Goal: Task Accomplishment & Management: Complete application form

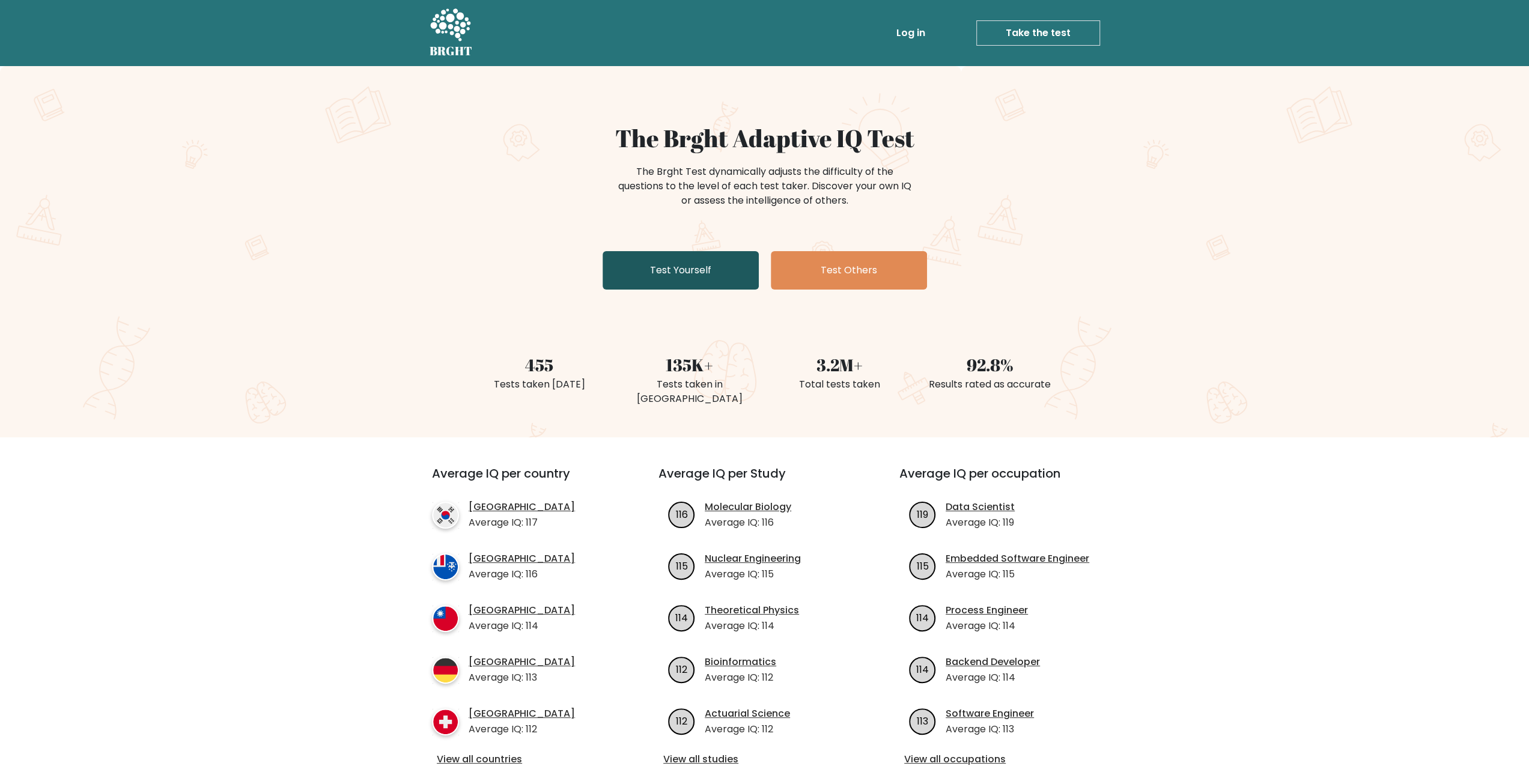
click at [675, 267] on link "Test Yourself" at bounding box center [681, 270] width 157 height 39
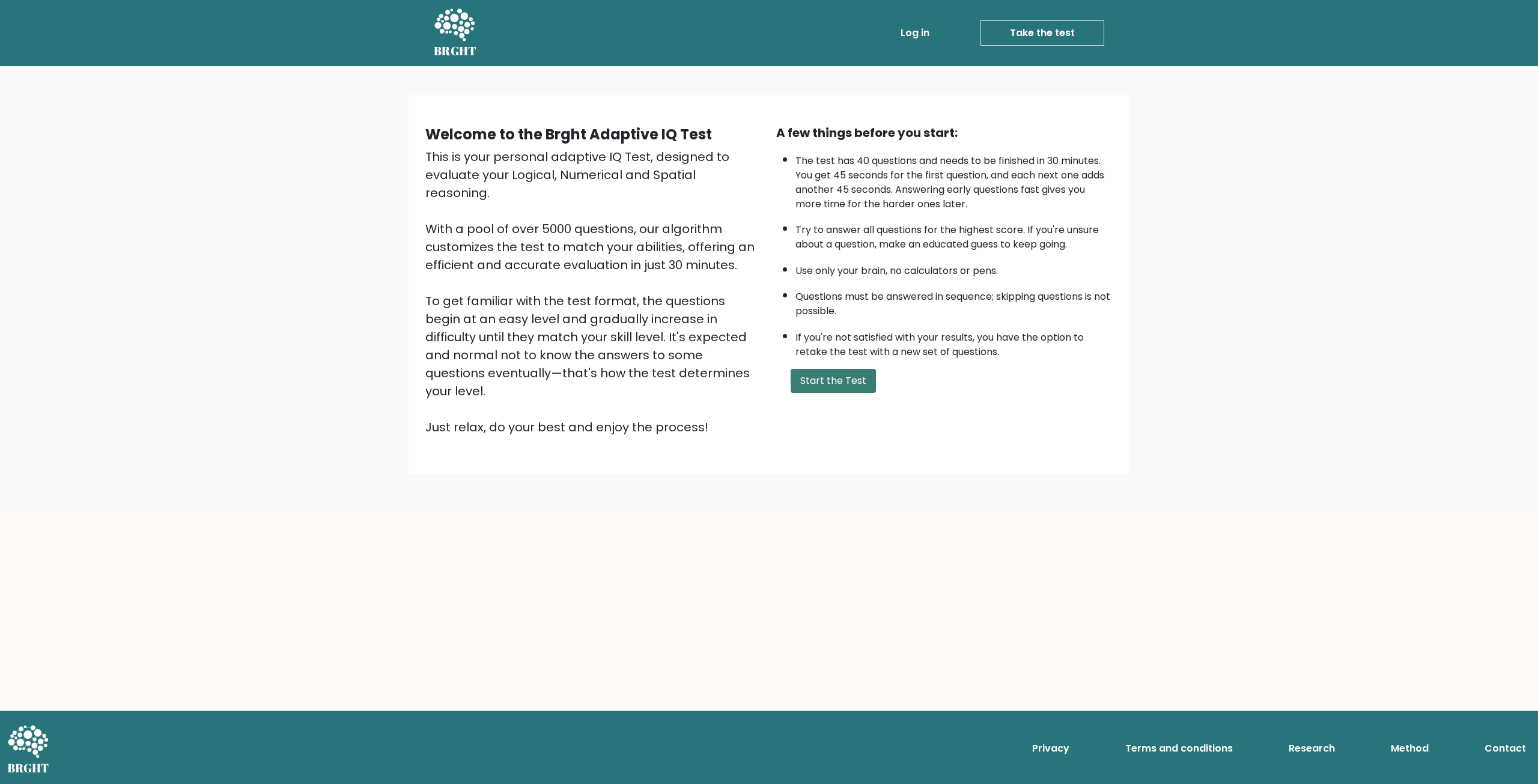
click at [829, 384] on button "Start the Test" at bounding box center [833, 380] width 85 height 24
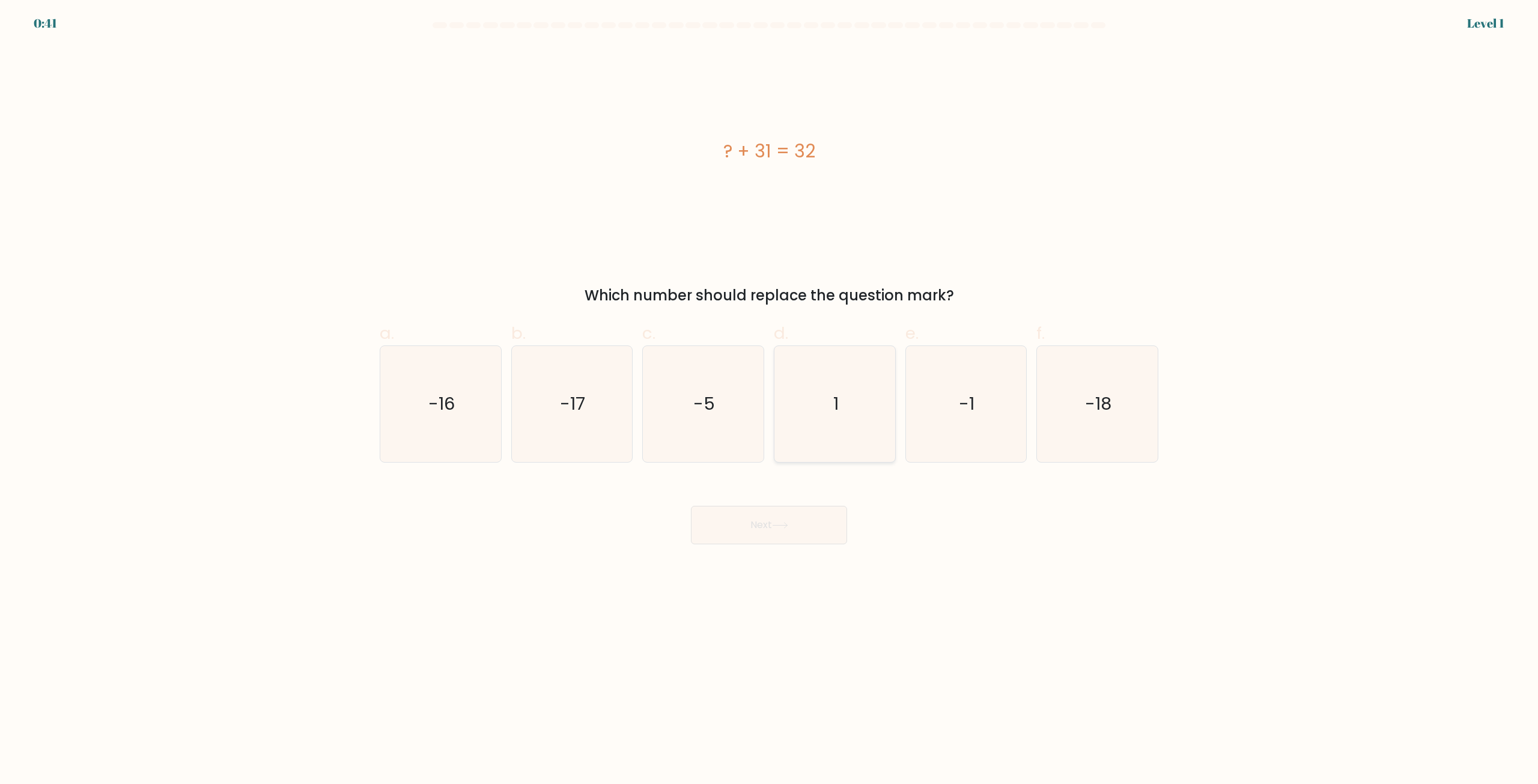
click at [838, 426] on icon "1" at bounding box center [835, 404] width 116 height 116
click at [770, 400] on input "d. 1" at bounding box center [769, 396] width 1 height 8
radio input "true"
click at [769, 529] on button "Next" at bounding box center [769, 525] width 157 height 39
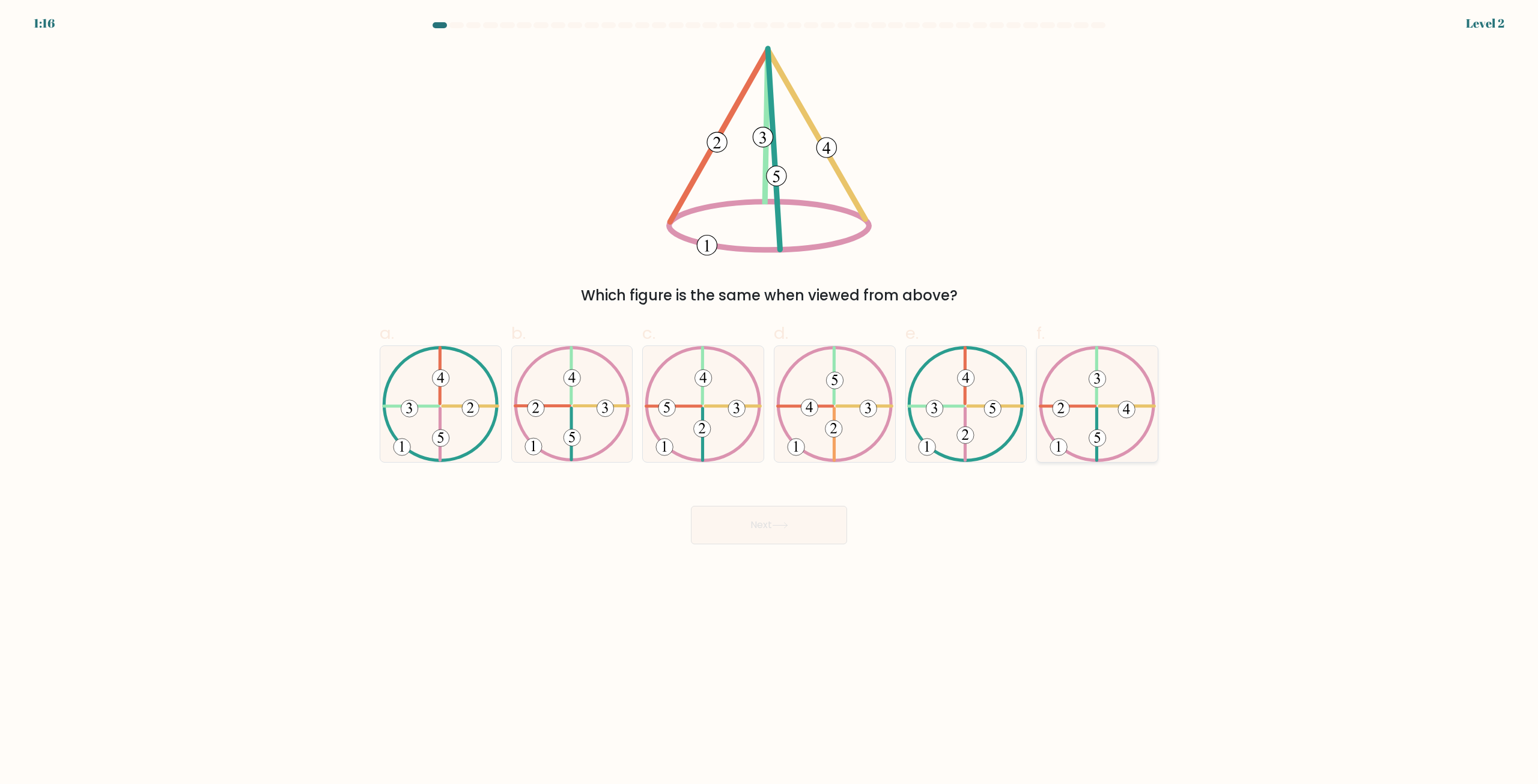
click at [1088, 413] on icon at bounding box center [1097, 404] width 117 height 116
click at [770, 400] on input "f." at bounding box center [769, 396] width 1 height 8
radio input "true"
click at [802, 515] on button "Next" at bounding box center [769, 525] width 157 height 39
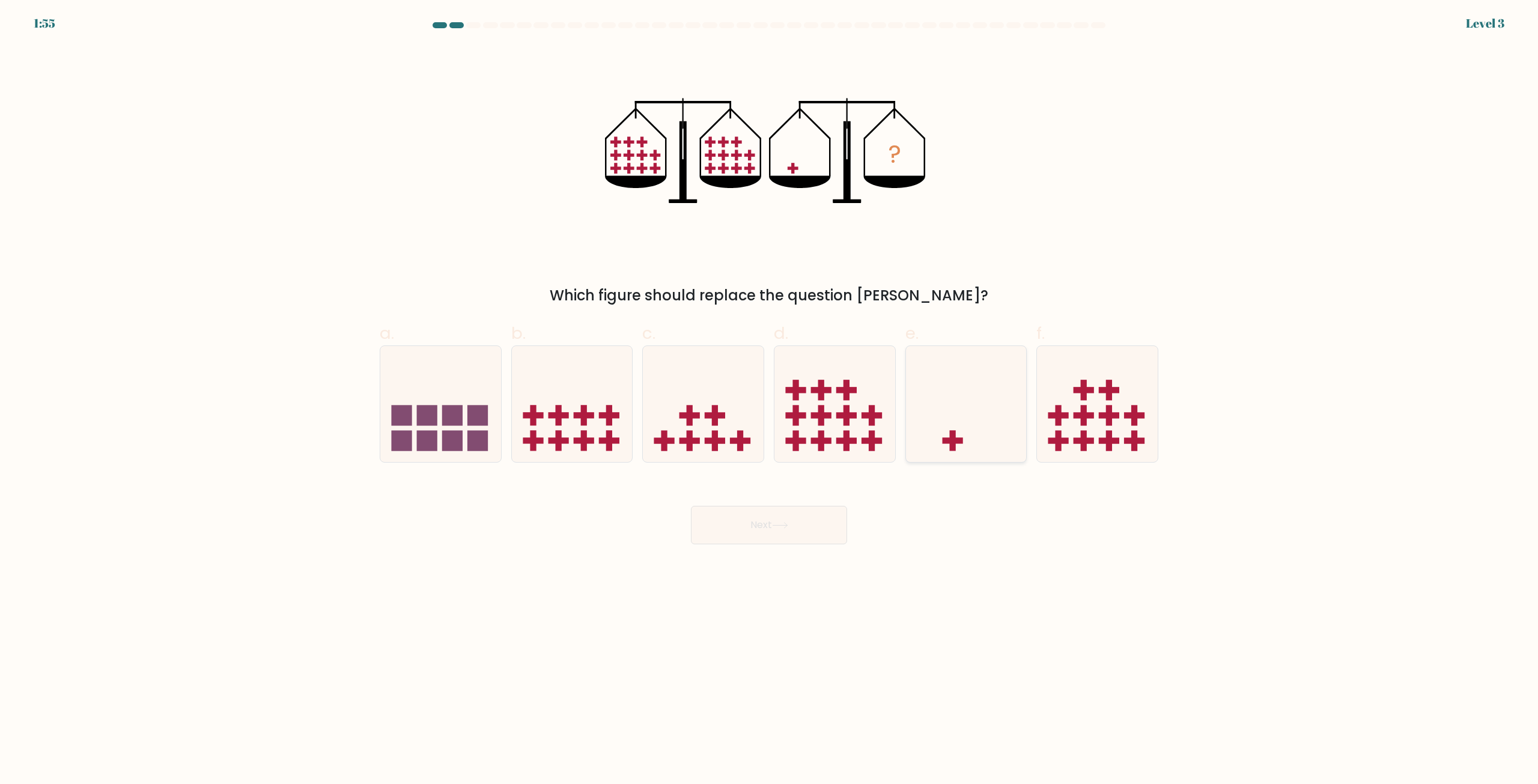
click at [970, 417] on icon at bounding box center [967, 404] width 121 height 100
click at [770, 400] on input "e." at bounding box center [769, 396] width 1 height 8
radio input "true"
click at [802, 518] on button "Next" at bounding box center [769, 525] width 157 height 39
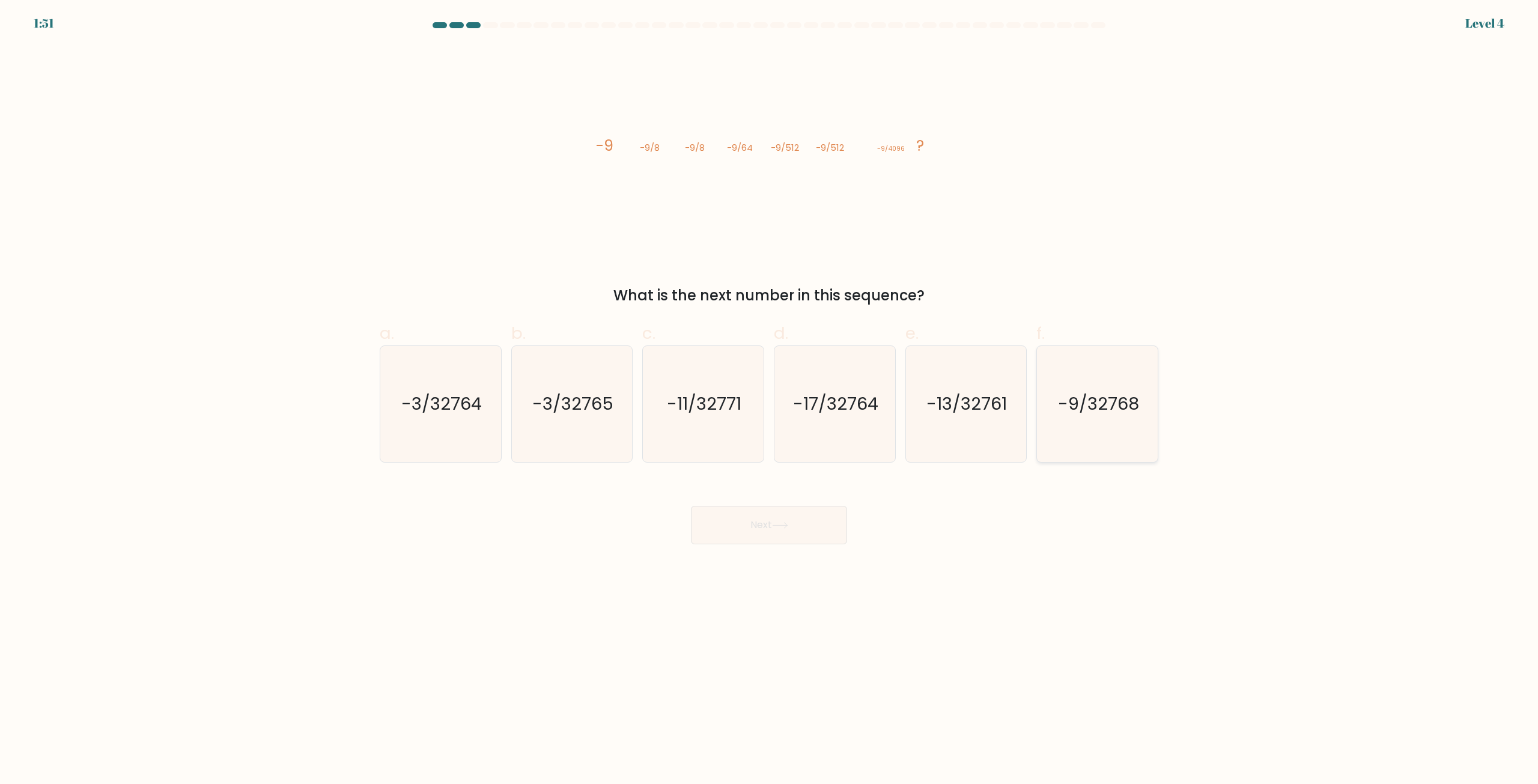
click at [1086, 398] on text "-9/32768" at bounding box center [1099, 404] width 81 height 24
click at [770, 398] on input "f. -9/32768" at bounding box center [769, 396] width 1 height 8
radio input "true"
click at [748, 528] on button "Next" at bounding box center [769, 525] width 157 height 39
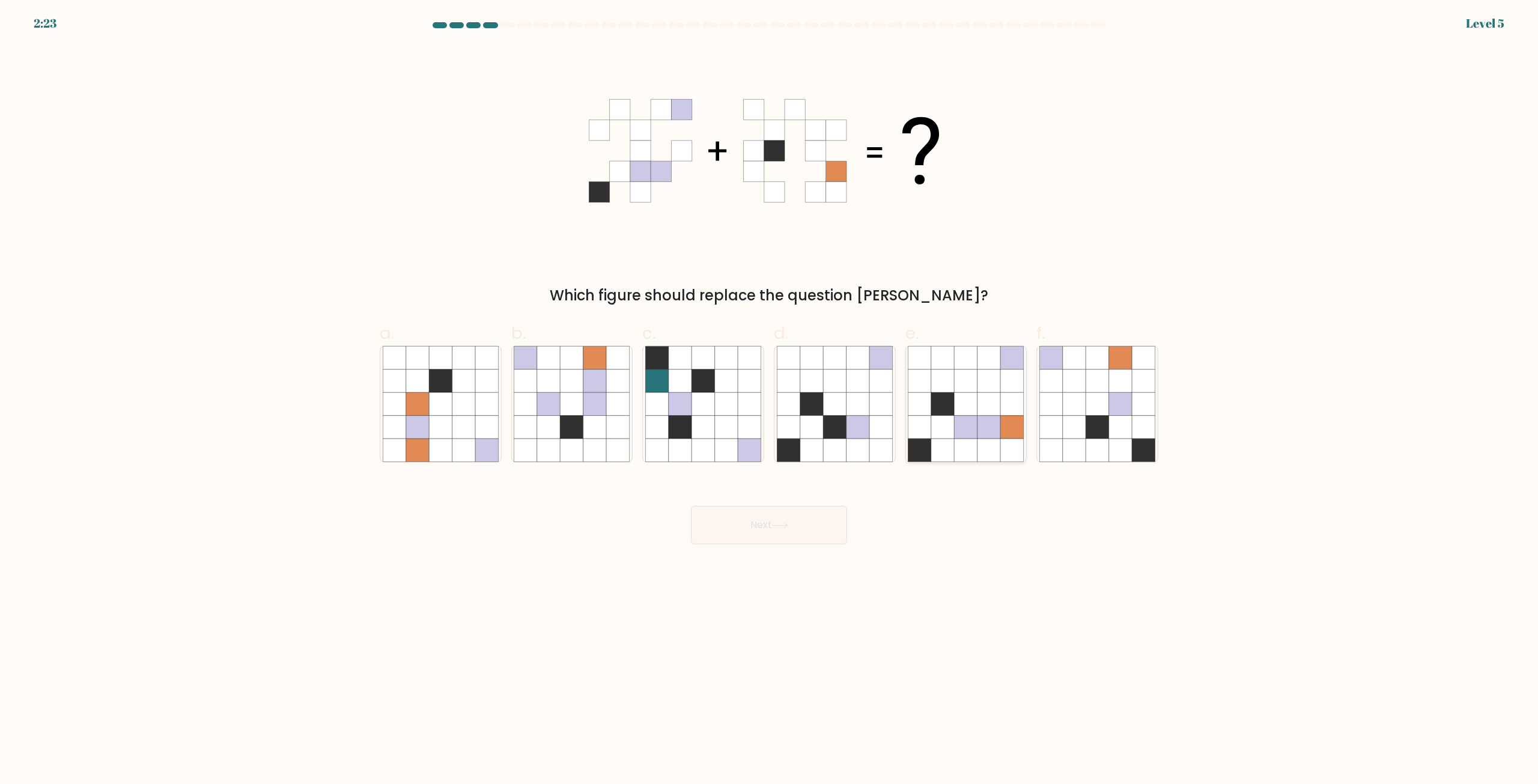
click at [978, 396] on icon at bounding box center [989, 404] width 23 height 23
click at [770, 396] on input "e." at bounding box center [769, 396] width 1 height 8
radio input "true"
click at [803, 530] on button "Next" at bounding box center [769, 525] width 157 height 39
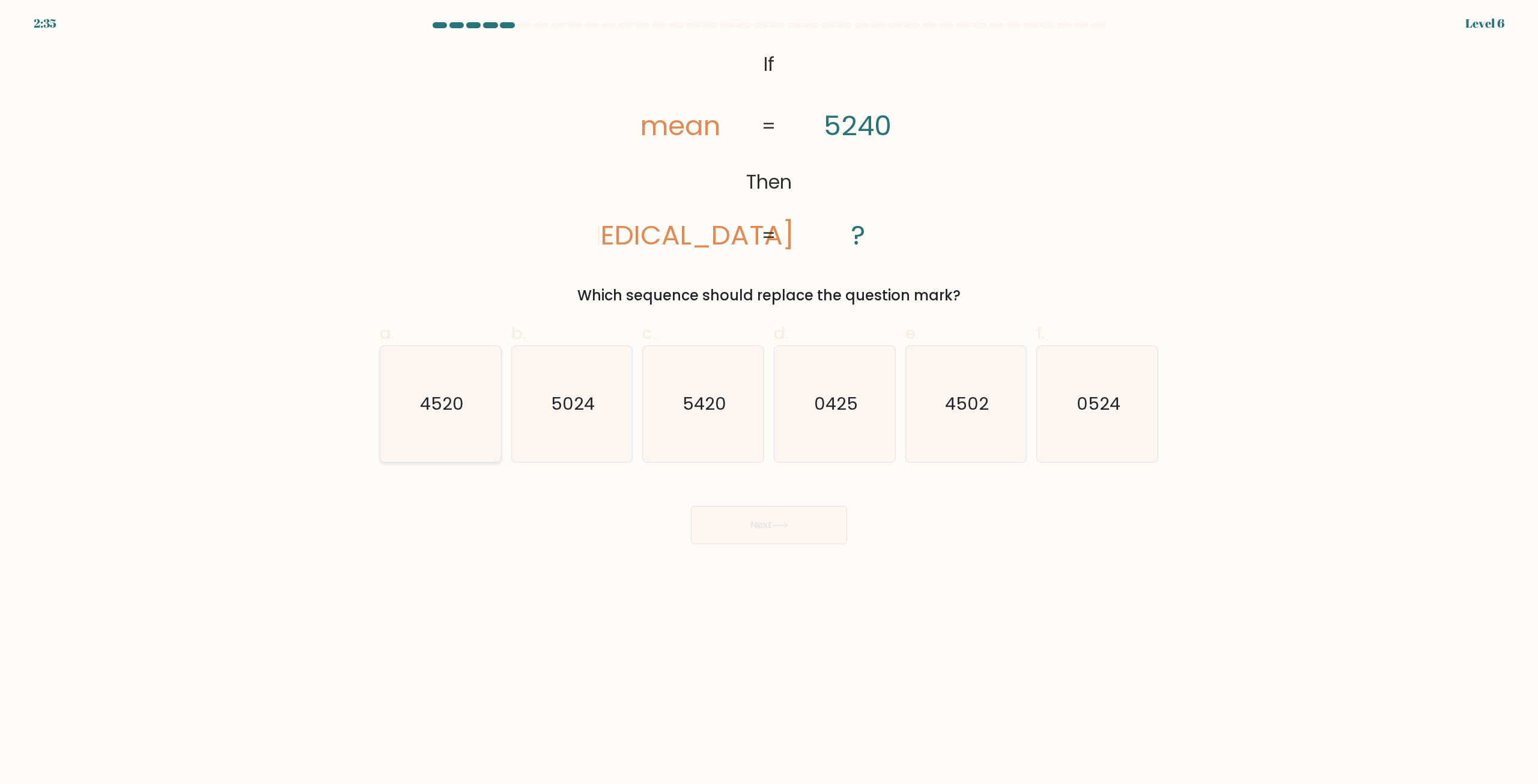
click at [450, 421] on icon "4520" at bounding box center [441, 404] width 116 height 116
click at [769, 400] on input "a. 4520" at bounding box center [769, 396] width 1 height 8
radio input "true"
click at [736, 531] on button "Next" at bounding box center [769, 525] width 157 height 39
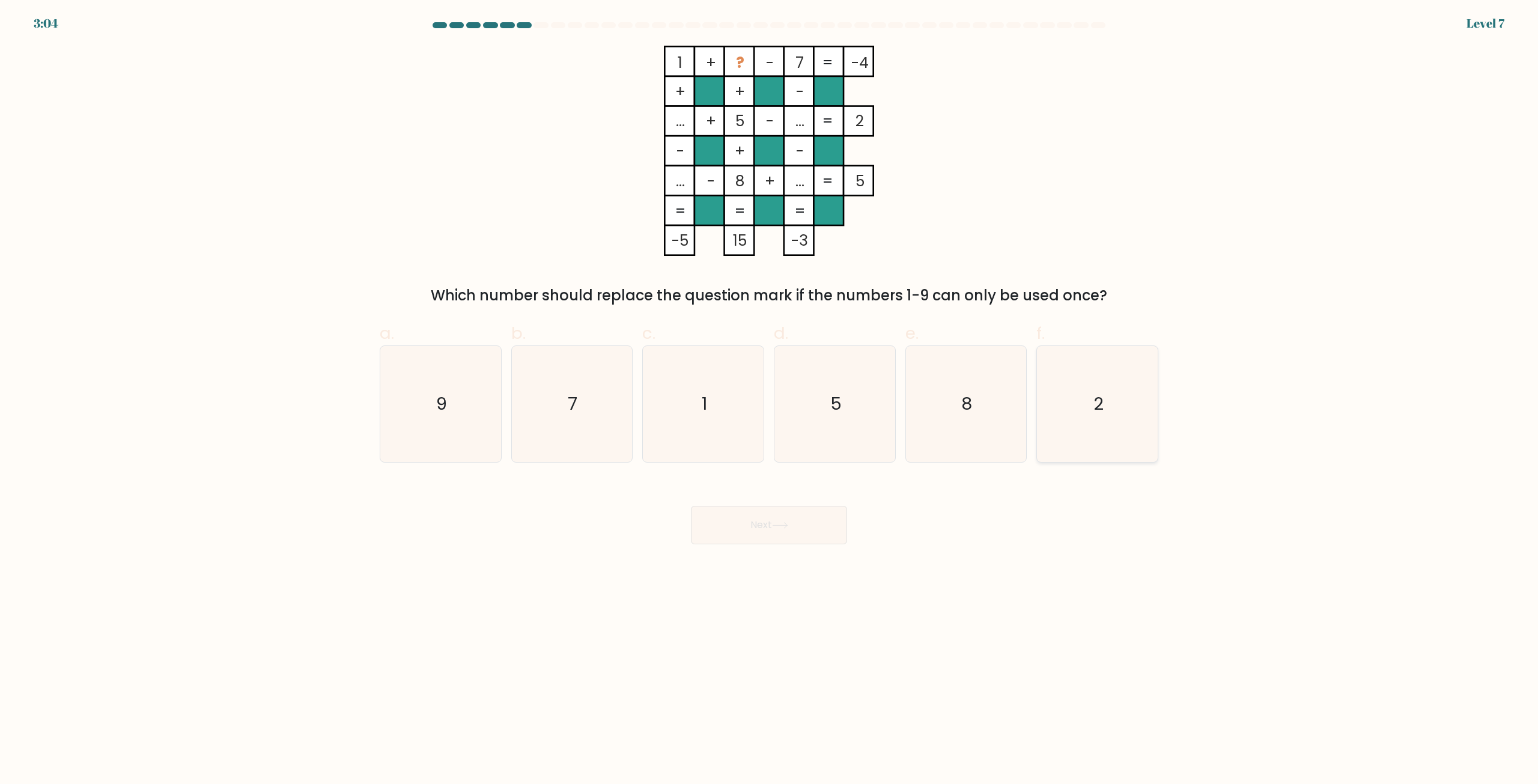
click at [1096, 373] on icon "2" at bounding box center [1097, 404] width 116 height 116
click at [770, 392] on input "f. 2" at bounding box center [769, 396] width 1 height 8
radio input "true"
click at [795, 529] on button "Next" at bounding box center [769, 525] width 157 height 39
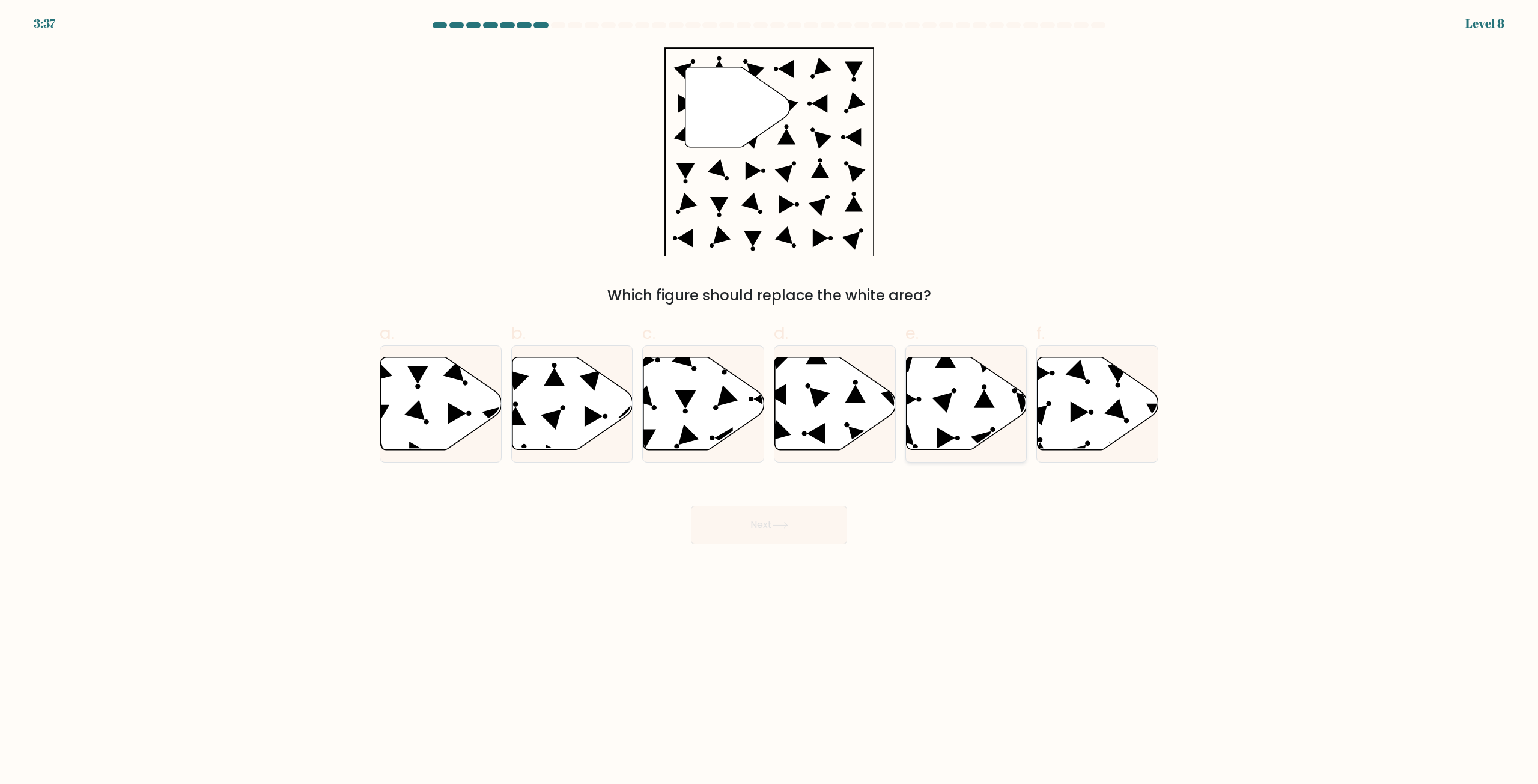
click at [916, 388] on icon at bounding box center [967, 404] width 121 height 93
click at [770, 392] on input "e." at bounding box center [769, 396] width 1 height 8
radio input "true"
click at [750, 528] on button "Next" at bounding box center [769, 525] width 157 height 39
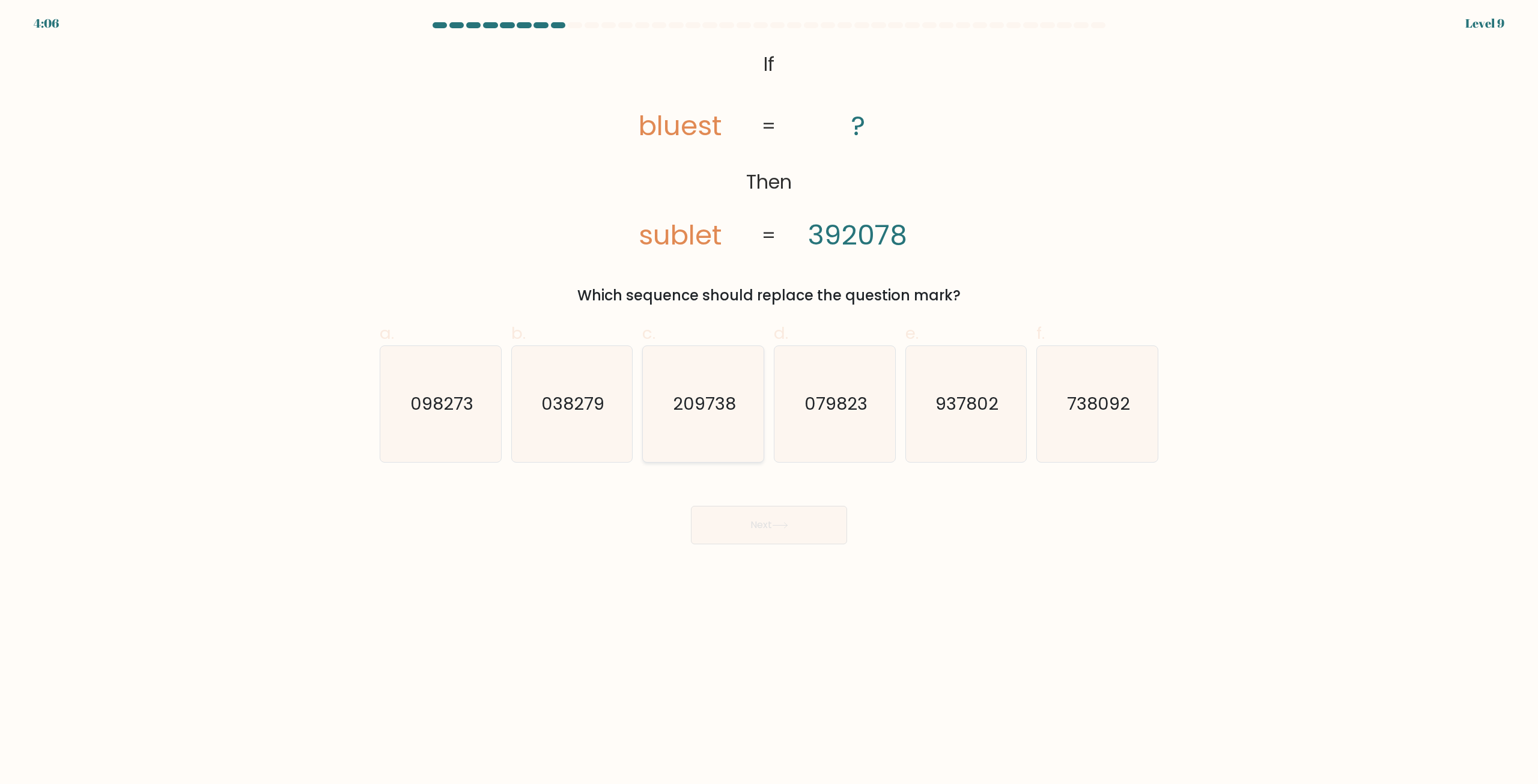
click at [683, 406] on text "209738" at bounding box center [705, 404] width 63 height 24
click at [769, 400] on input "c. 209738" at bounding box center [769, 396] width 1 height 8
radio input "true"
click at [773, 513] on button "Next" at bounding box center [769, 525] width 157 height 39
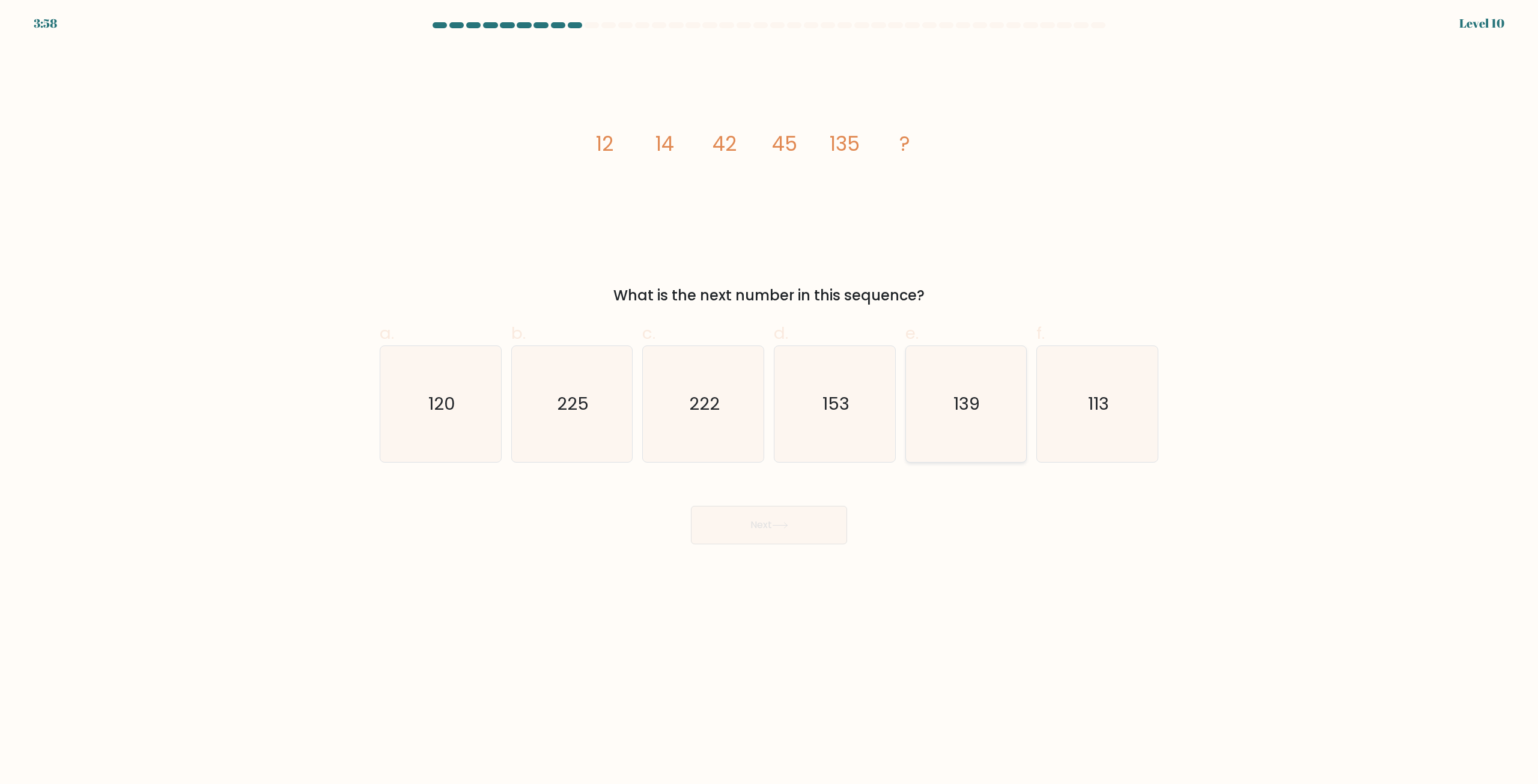
click at [1011, 393] on icon "139" at bounding box center [966, 404] width 116 height 116
click at [770, 393] on input "e. 139" at bounding box center [769, 396] width 1 height 8
radio input "true"
click at [791, 533] on button "Next" at bounding box center [769, 525] width 157 height 39
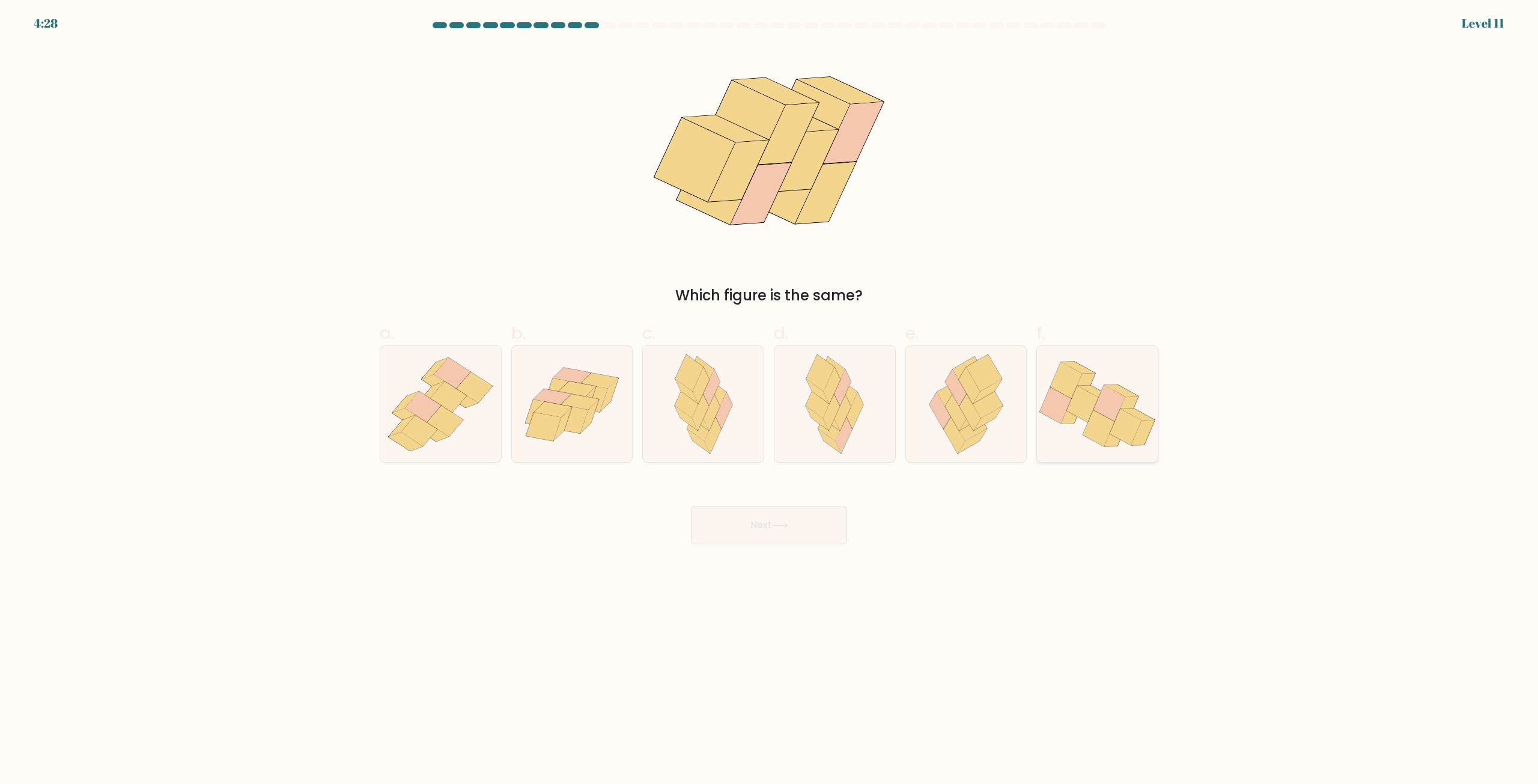
click at [1127, 414] on icon at bounding box center [1126, 427] width 32 height 36
click at [770, 400] on input "f." at bounding box center [769, 396] width 1 height 8
radio input "true"
click at [806, 523] on button "Next" at bounding box center [769, 525] width 157 height 39
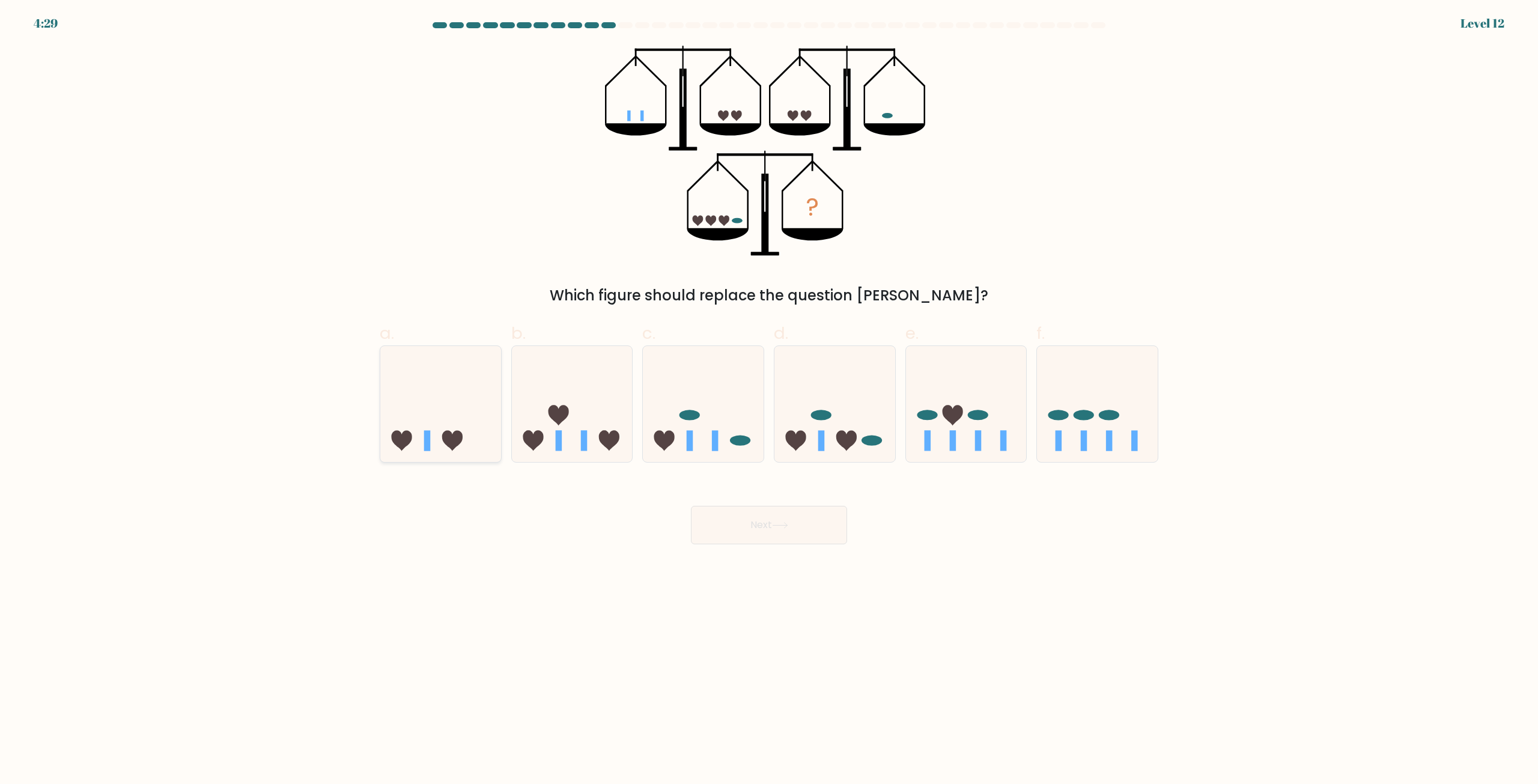
click at [406, 427] on icon at bounding box center [441, 404] width 121 height 100
click at [769, 400] on input "a." at bounding box center [769, 396] width 1 height 8
radio input "true"
click at [781, 522] on icon at bounding box center [780, 525] width 16 height 6
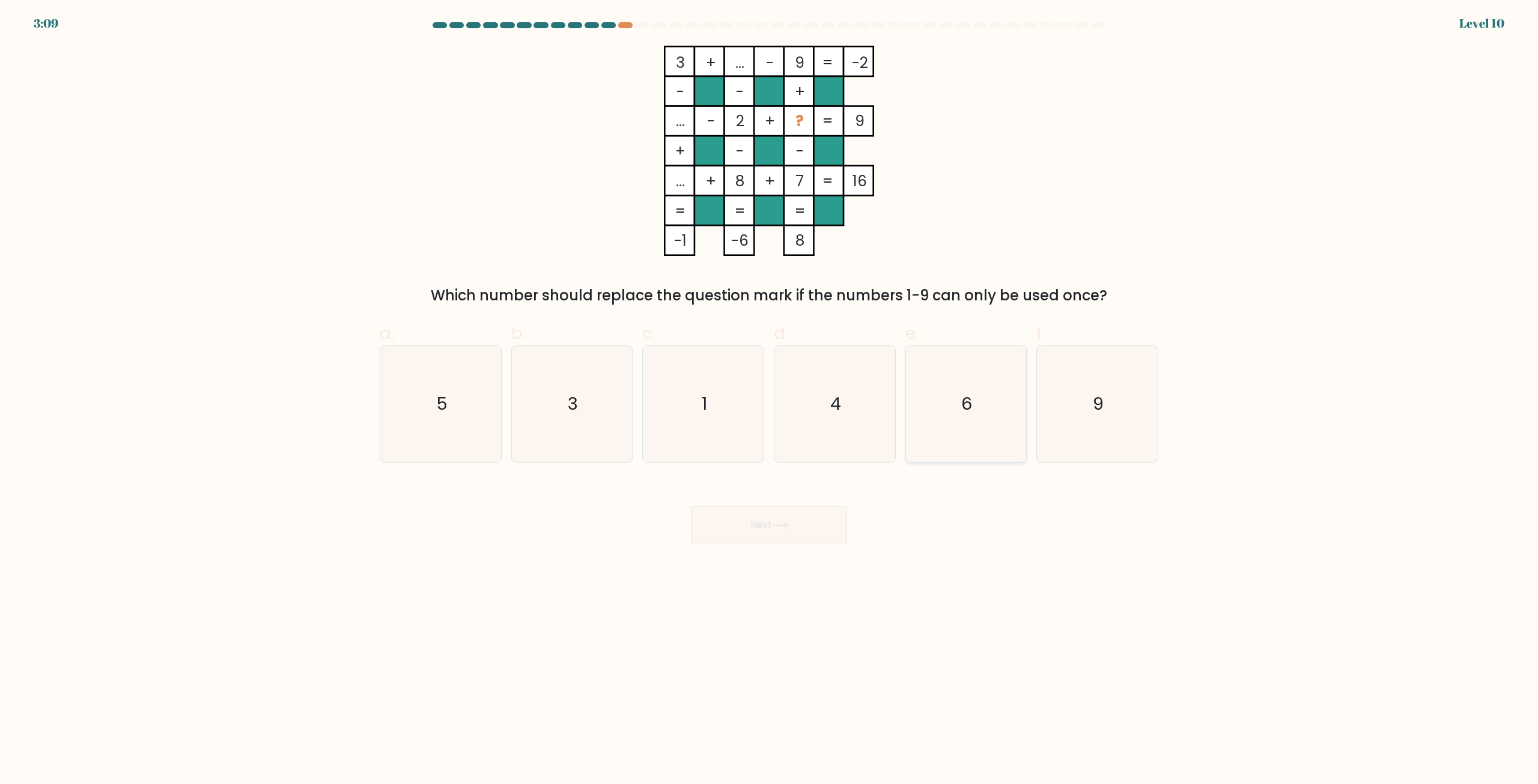
click at [981, 425] on icon "6" at bounding box center [966, 404] width 116 height 116
click at [770, 400] on input "e. 6" at bounding box center [769, 396] width 1 height 8
radio input "true"
click at [774, 522] on button "Next" at bounding box center [769, 525] width 157 height 39
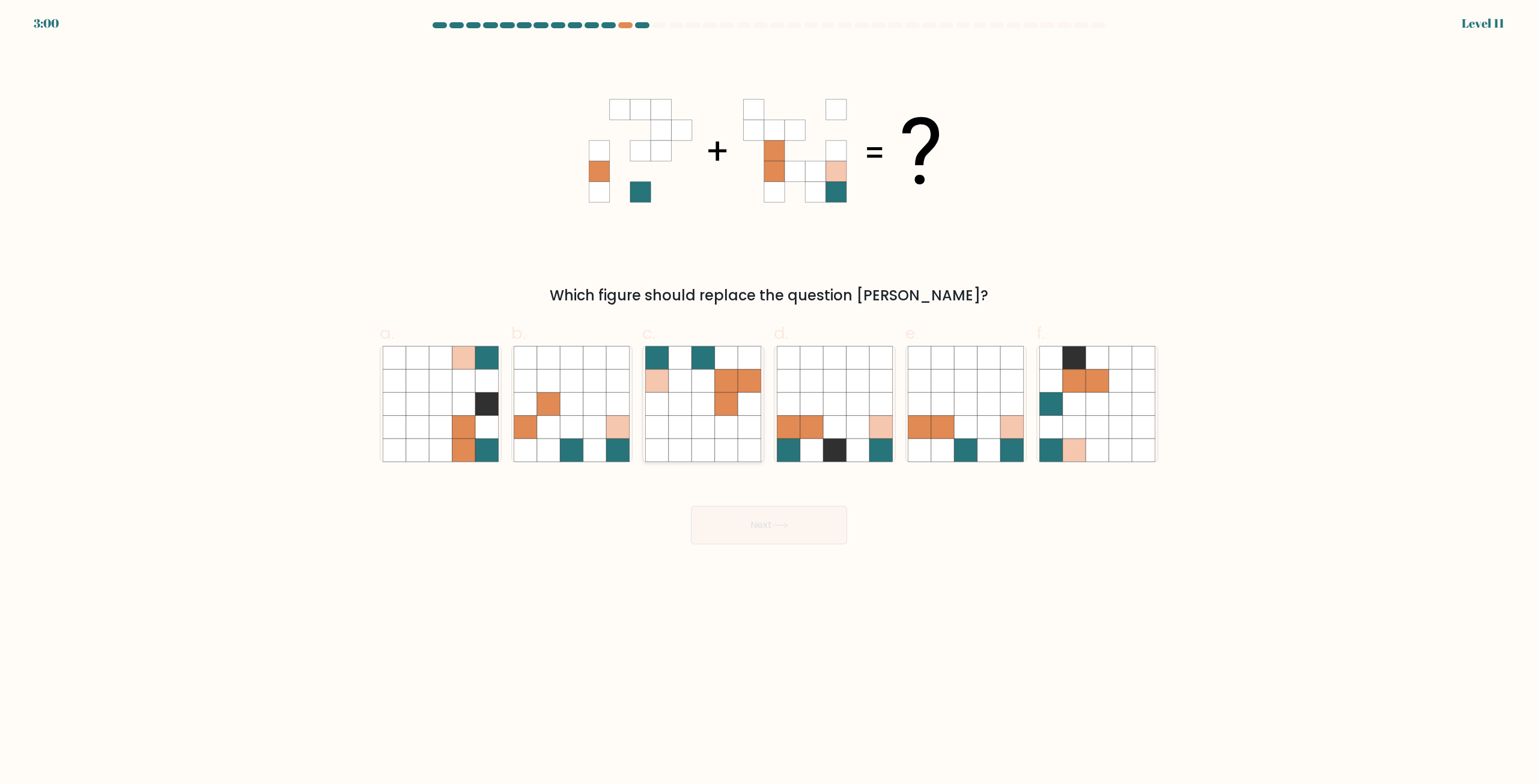
click at [697, 383] on icon at bounding box center [703, 380] width 23 height 23
click at [769, 392] on input "c." at bounding box center [769, 396] width 1 height 8
radio input "true"
click at [775, 530] on button "Next" at bounding box center [769, 525] width 157 height 39
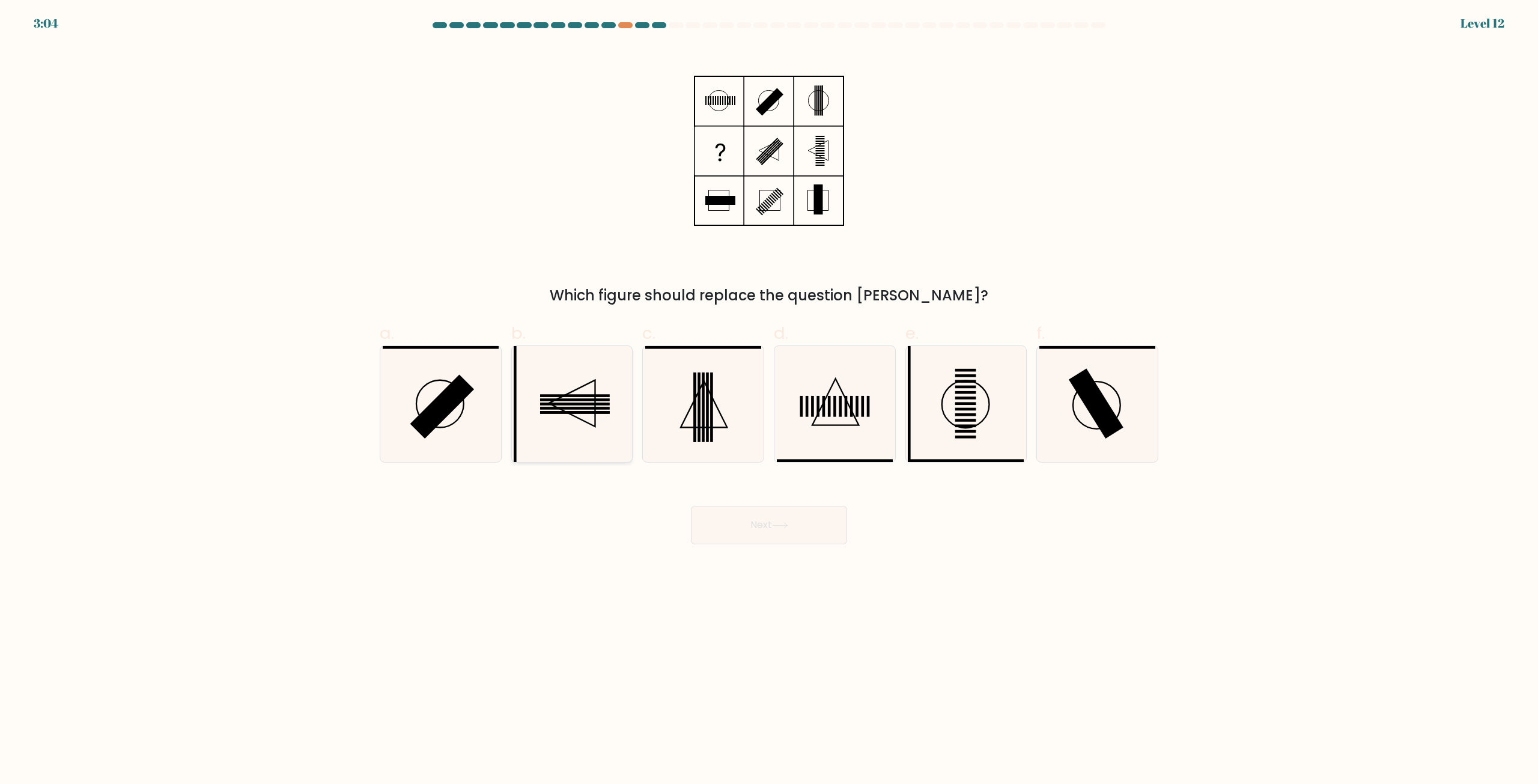
click at [583, 416] on icon at bounding box center [572, 404] width 116 height 116
click at [769, 400] on input "b." at bounding box center [769, 396] width 1 height 8
radio input "true"
click at [774, 524] on button "Next" at bounding box center [769, 525] width 157 height 39
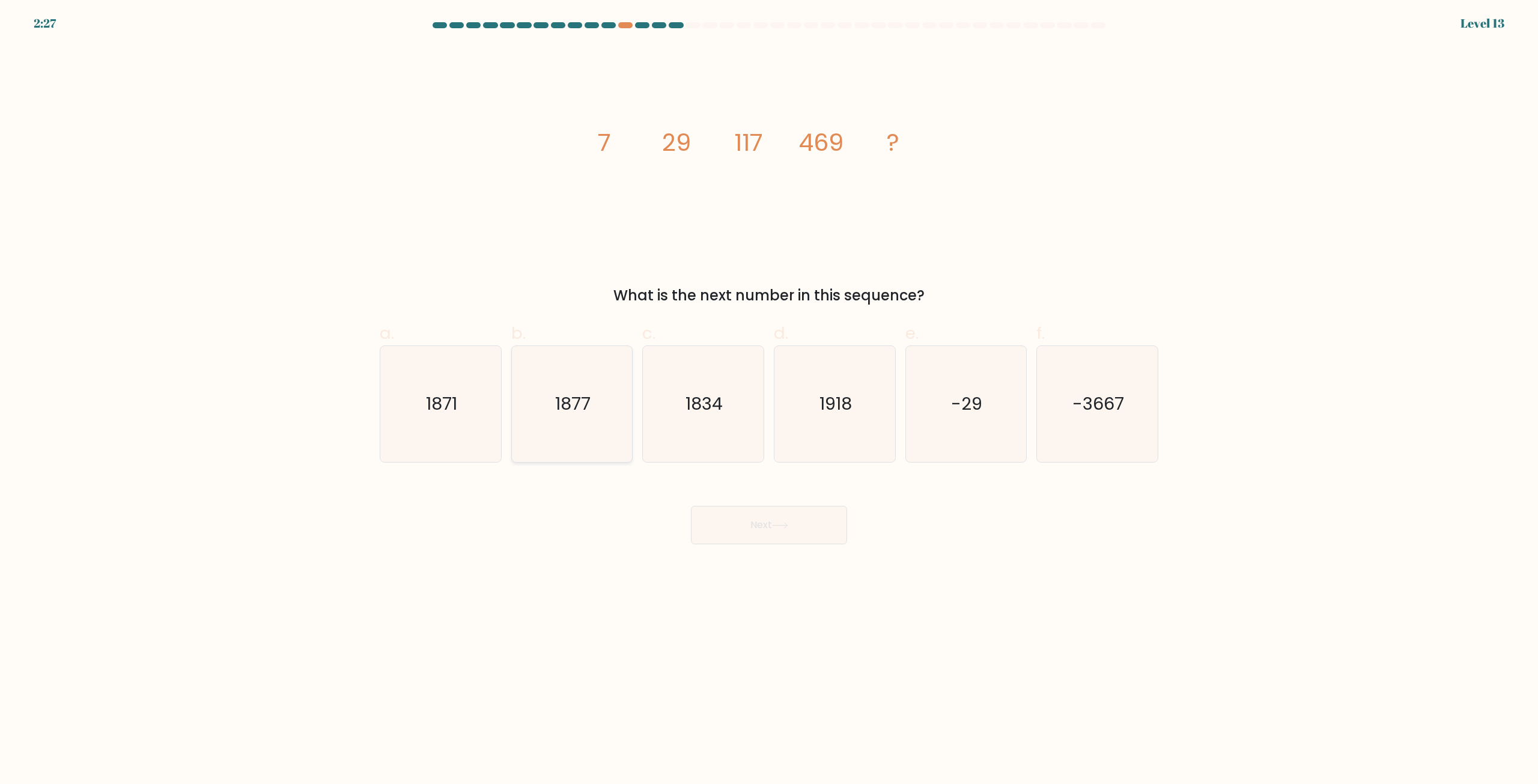
click at [600, 418] on icon "1877" at bounding box center [572, 404] width 116 height 116
click at [769, 400] on input "b. 1877" at bounding box center [769, 396] width 1 height 8
radio input "true"
click at [775, 531] on button "Next" at bounding box center [769, 525] width 157 height 39
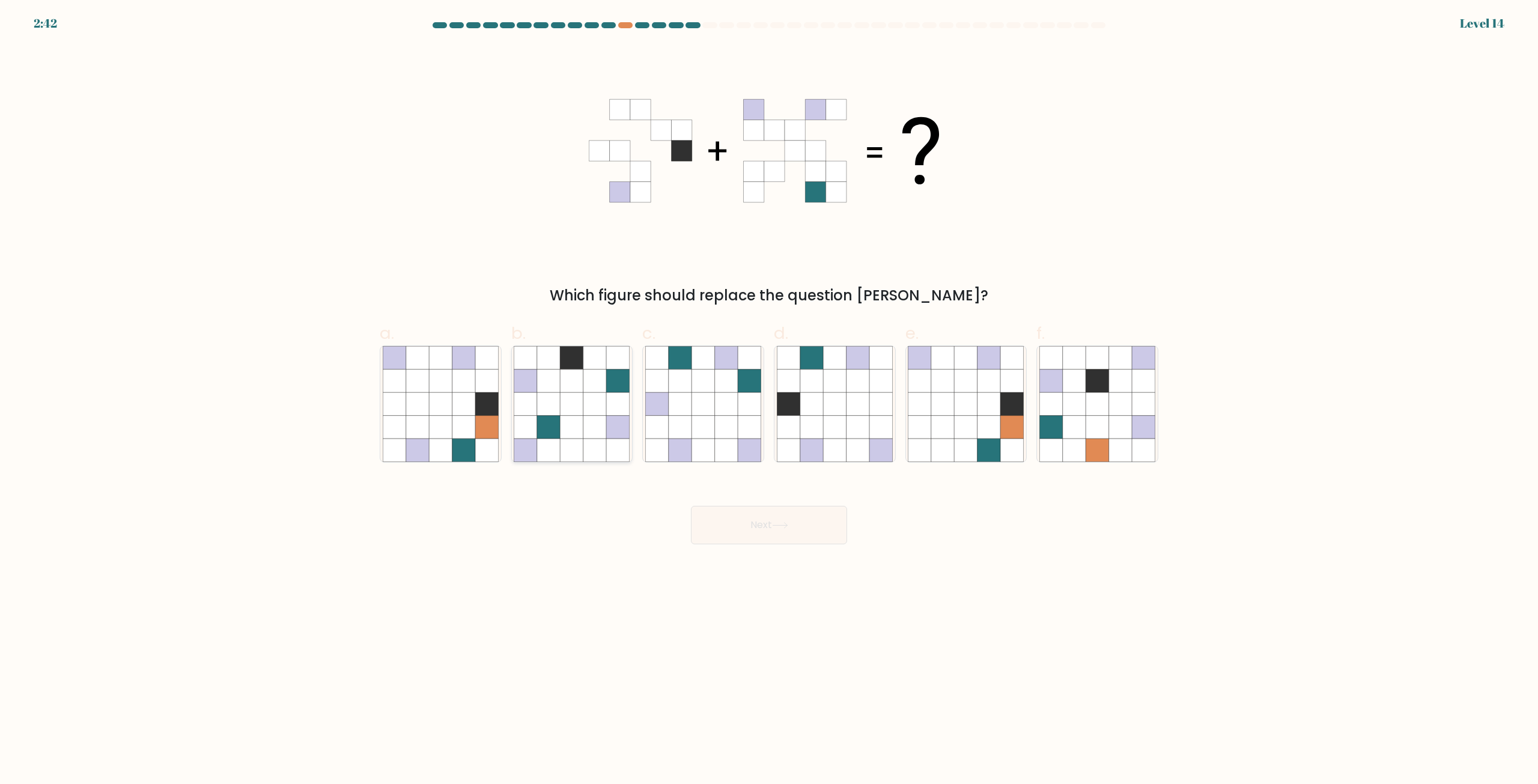
click at [602, 378] on icon at bounding box center [594, 380] width 23 height 23
click at [769, 392] on input "b." at bounding box center [769, 396] width 1 height 8
radio input "true"
click at [577, 440] on icon at bounding box center [571, 449] width 23 height 23
click at [769, 400] on input "b." at bounding box center [769, 396] width 1 height 8
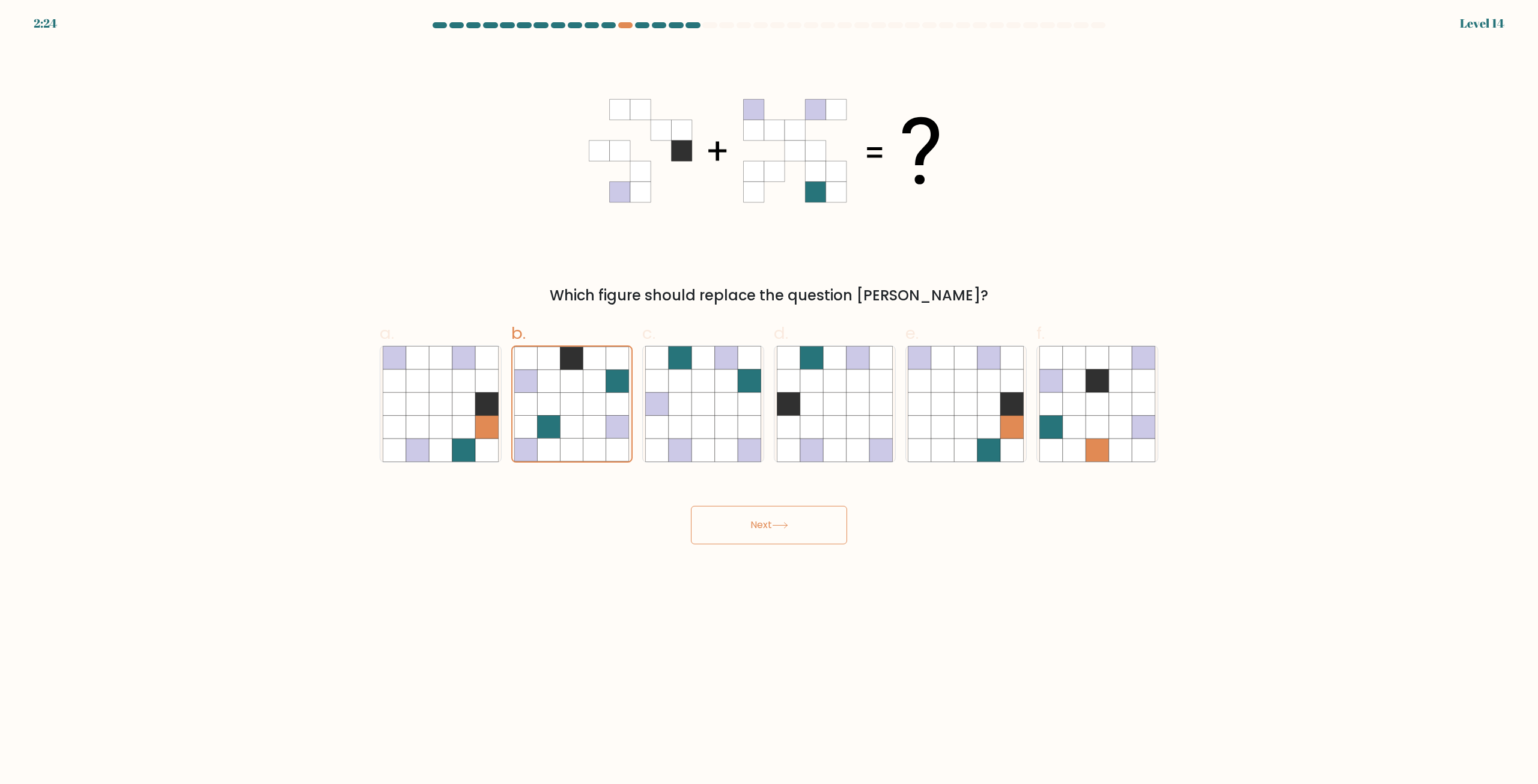
click at [801, 539] on button "Next" at bounding box center [769, 525] width 157 height 39
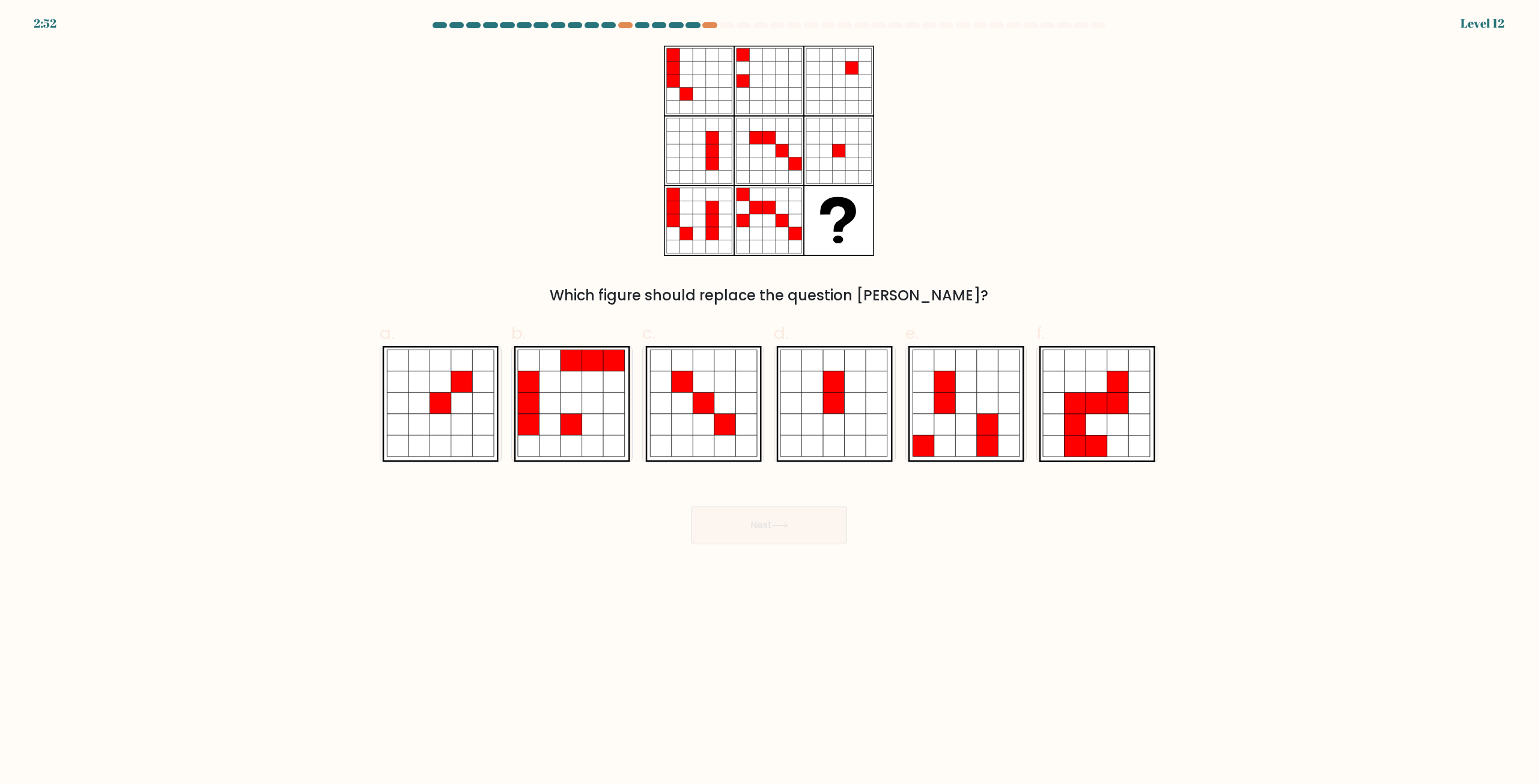
drag, startPoint x: 466, startPoint y: 412, endPoint x: 502, endPoint y: 425, distance: 38.3
click at [462, 411] on icon at bounding box center [462, 404] width 22 height 22
click at [769, 400] on input "a." at bounding box center [769, 396] width 1 height 8
radio input "true"
click at [771, 527] on button "Next" at bounding box center [769, 525] width 157 height 39
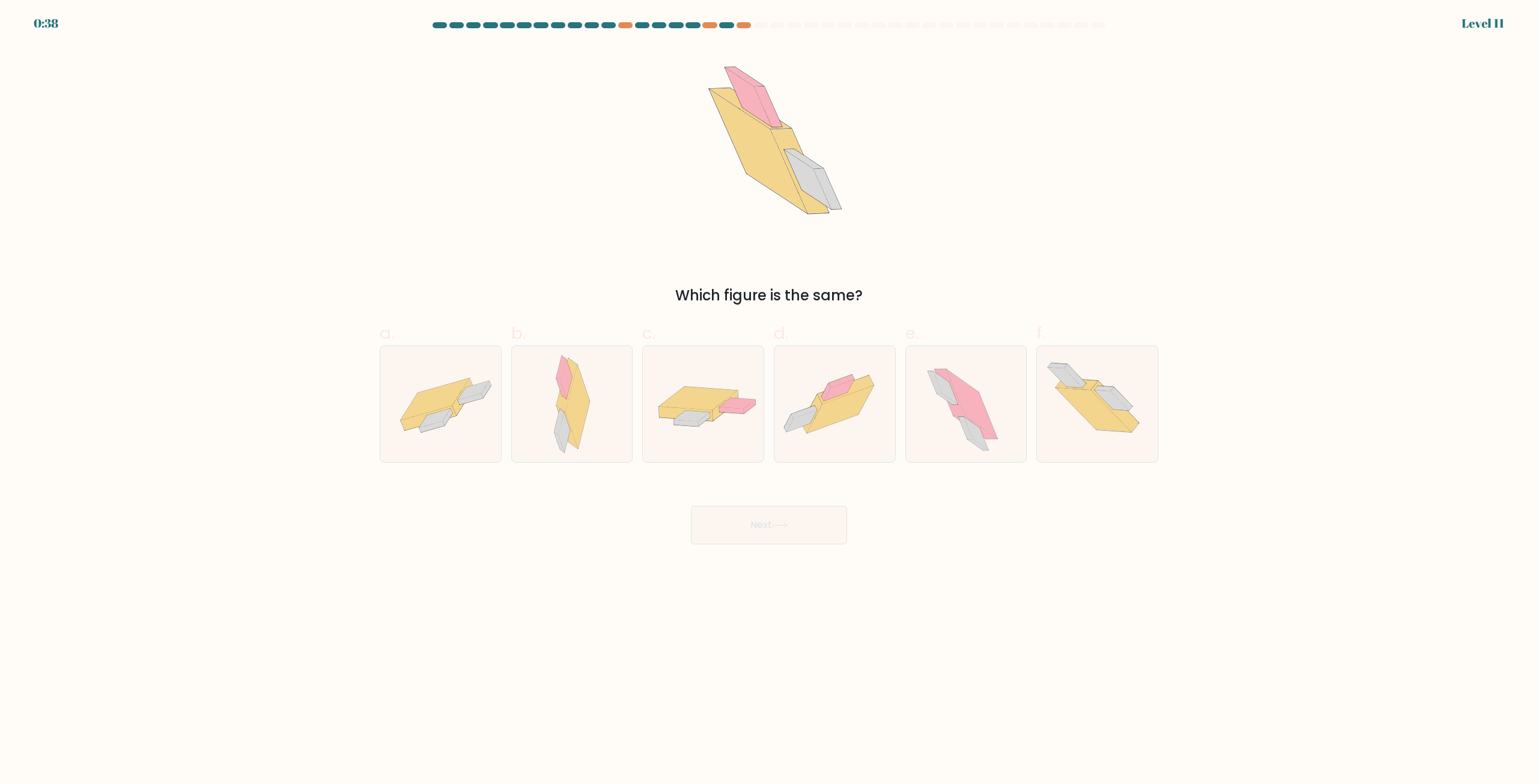
drag, startPoint x: 802, startPoint y: 403, endPoint x: 766, endPoint y: 537, distance: 138.8
click at [802, 403] on icon at bounding box center [835, 404] width 121 height 90
click at [770, 400] on input "d." at bounding box center [769, 396] width 1 height 8
radio input "true"
click at [765, 526] on button "Next" at bounding box center [769, 525] width 157 height 39
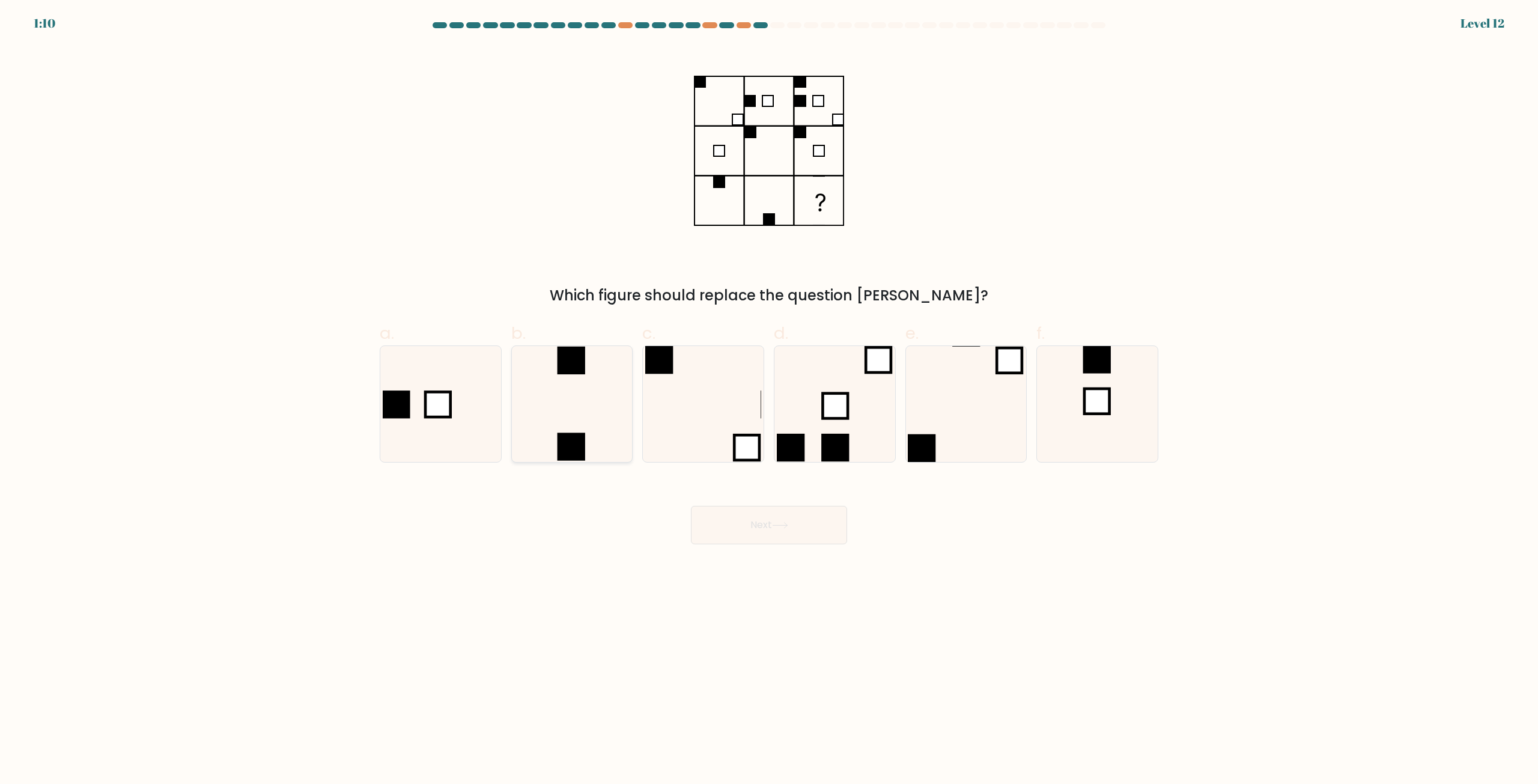
click at [608, 406] on icon at bounding box center [572, 404] width 116 height 116
click at [769, 400] on input "b." at bounding box center [769, 396] width 1 height 8
radio input "true"
click at [750, 518] on button "Next" at bounding box center [769, 525] width 157 height 39
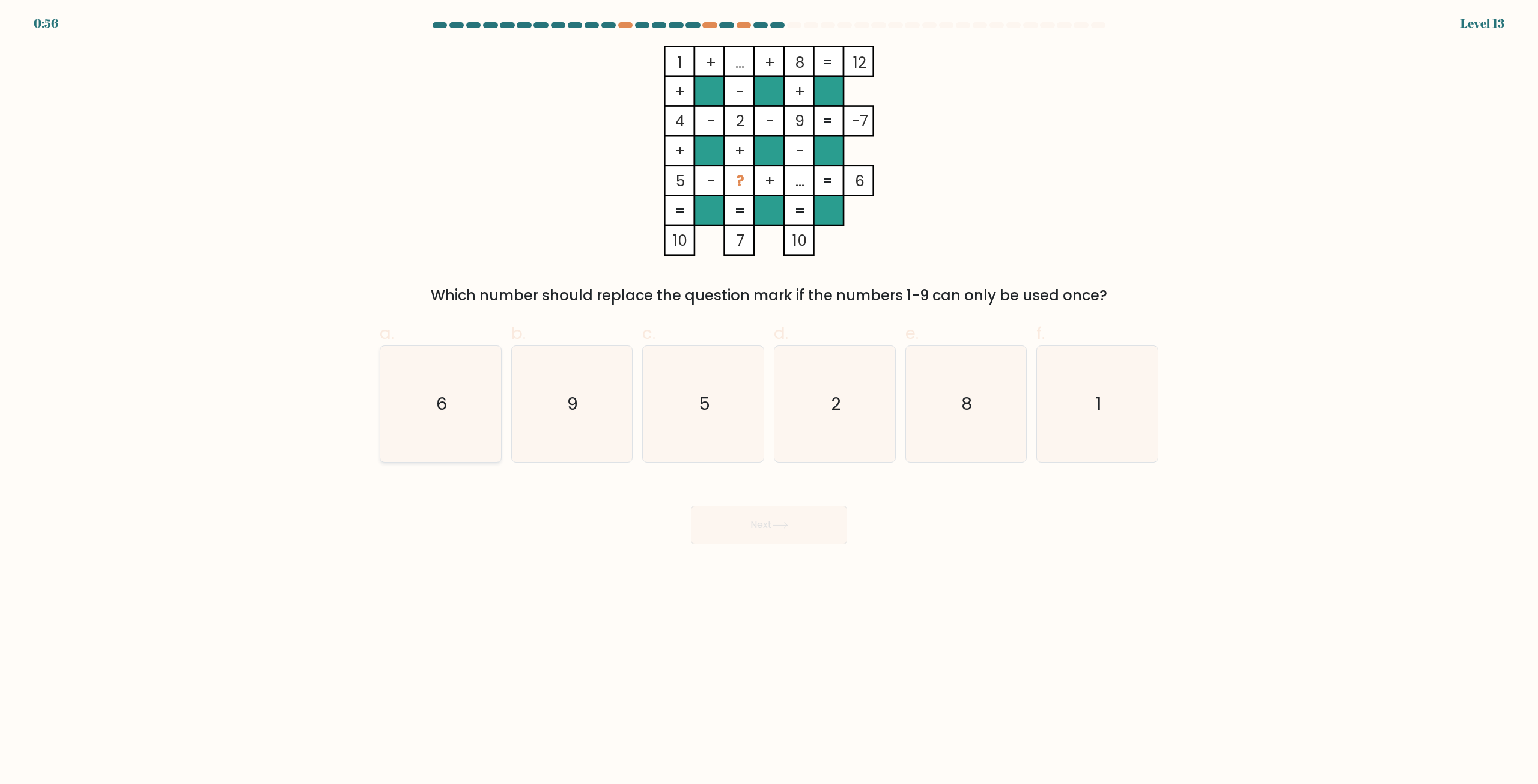
drag, startPoint x: 453, startPoint y: 407, endPoint x: 483, endPoint y: 416, distance: 31.3
click at [454, 407] on icon "6" at bounding box center [441, 404] width 116 height 116
click at [769, 400] on input "a. 6" at bounding box center [769, 396] width 1 height 8
radio input "true"
click at [769, 528] on button "Next" at bounding box center [769, 525] width 157 height 39
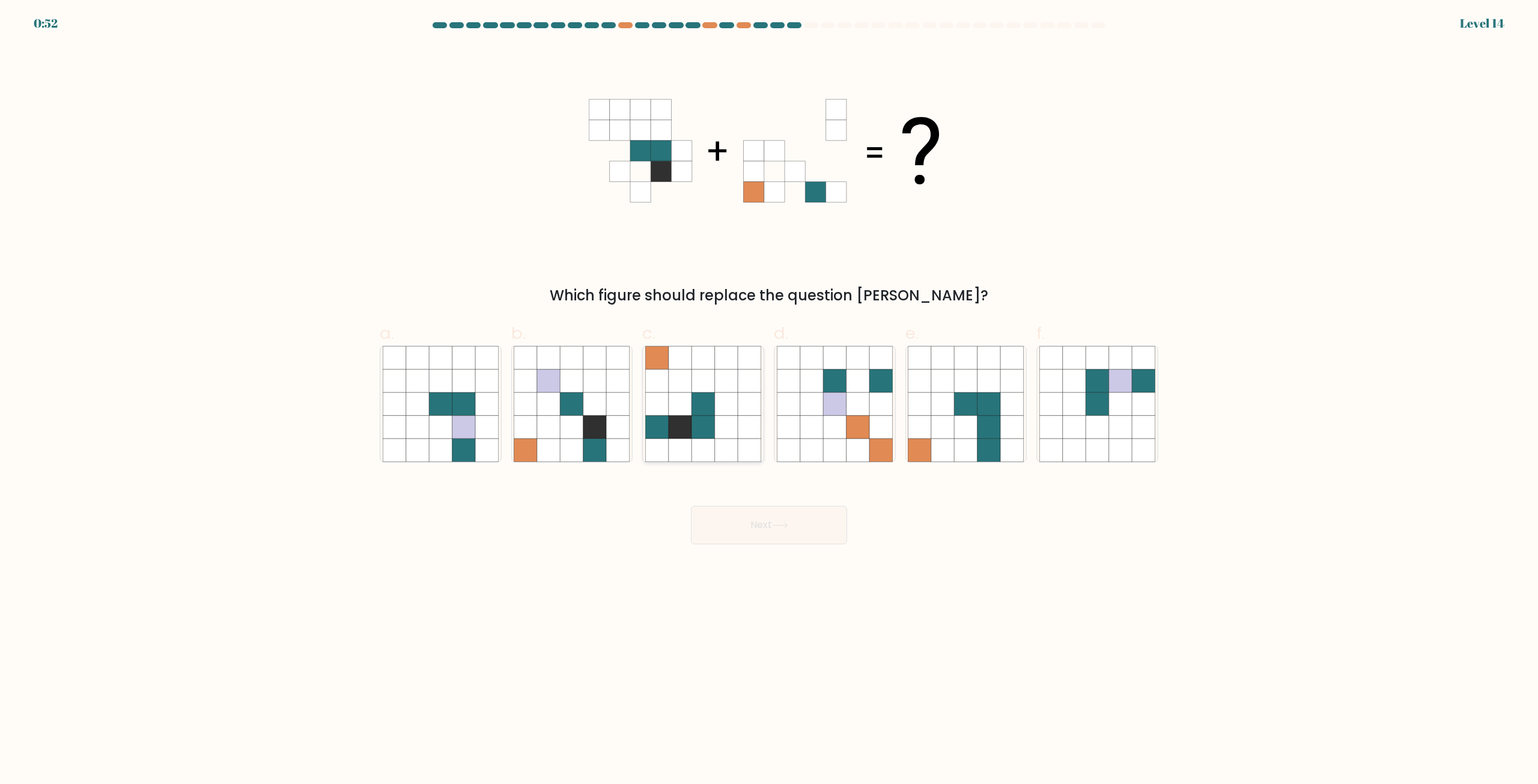
click at [679, 428] on icon at bounding box center [679, 427] width 23 height 23
click at [769, 400] on input "c." at bounding box center [769, 396] width 1 height 8
radio input "true"
click at [768, 524] on button "Next" at bounding box center [769, 525] width 157 height 39
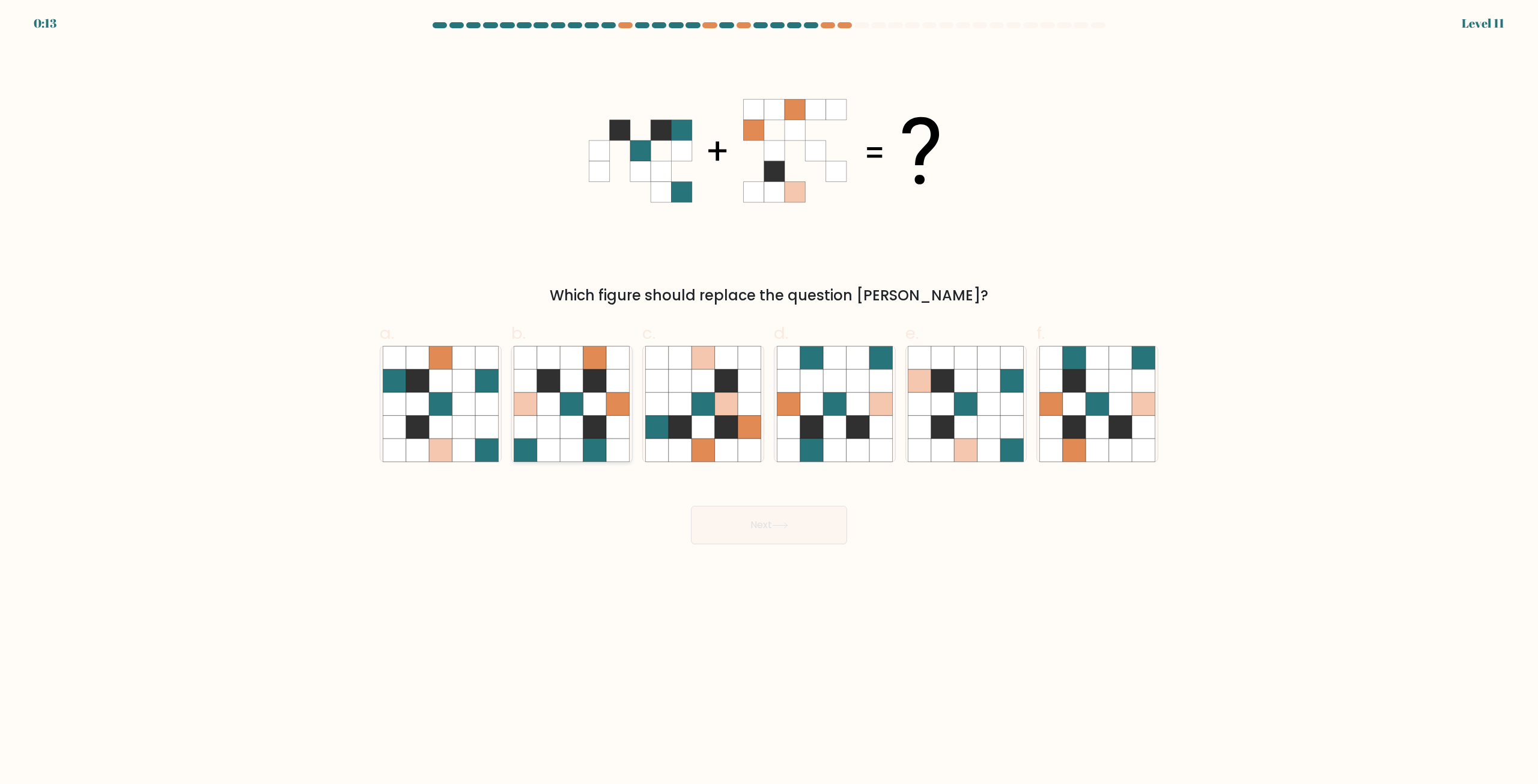
click at [613, 443] on icon at bounding box center [618, 449] width 23 height 23
click at [769, 400] on input "b." at bounding box center [769, 396] width 1 height 8
radio input "true"
click at [775, 525] on icon at bounding box center [780, 525] width 16 height 6
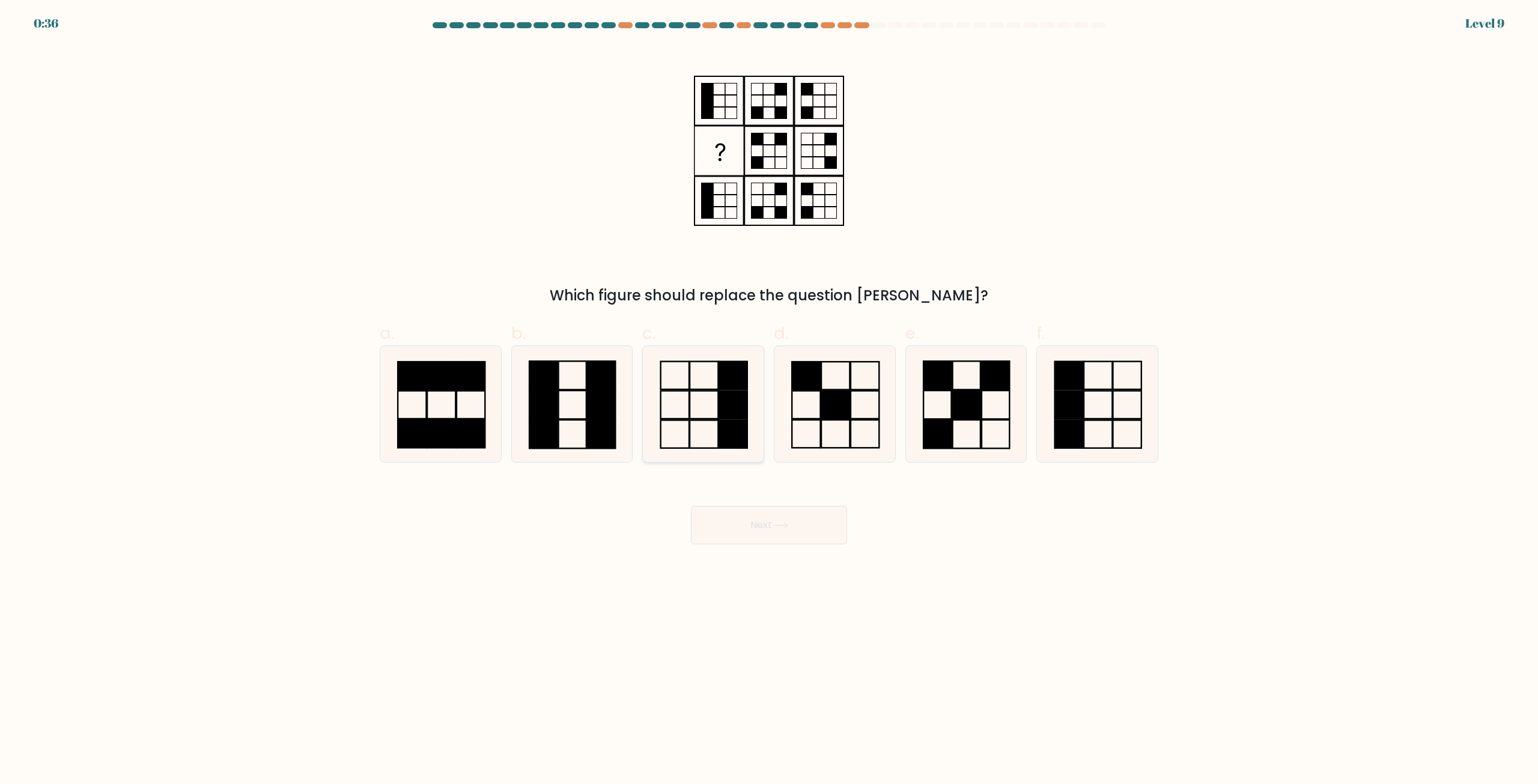
click at [684, 417] on icon at bounding box center [703, 404] width 116 height 116
click at [769, 400] on input "c." at bounding box center [769, 396] width 1 height 8
radio input "true"
click at [795, 534] on button "Next" at bounding box center [769, 525] width 157 height 39
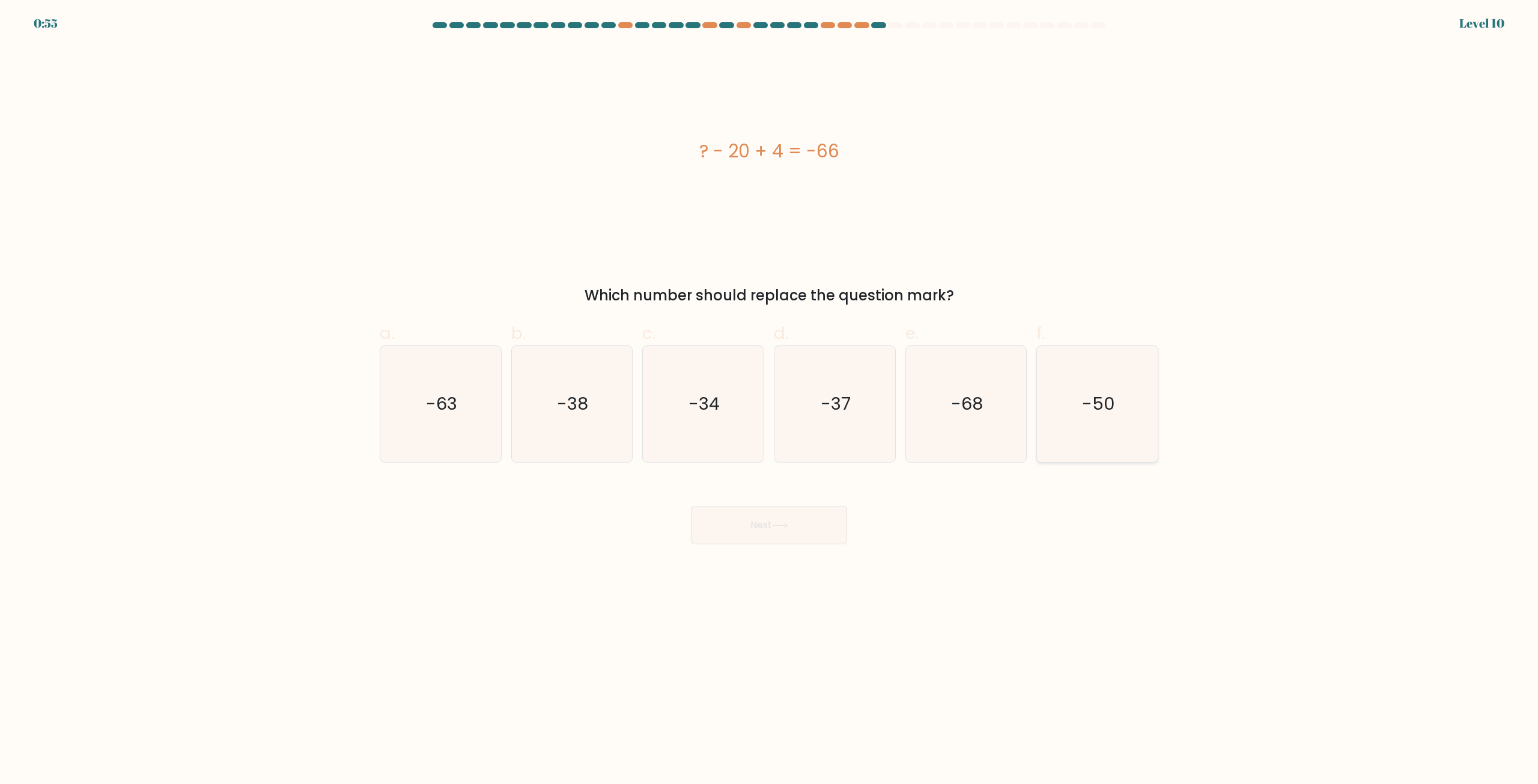
drag, startPoint x: 1089, startPoint y: 387, endPoint x: 981, endPoint y: 479, distance: 141.9
click at [1090, 389] on icon "-50" at bounding box center [1097, 404] width 116 height 116
click at [770, 392] on input "f. -50" at bounding box center [769, 396] width 1 height 8
radio input "true"
click at [788, 522] on icon at bounding box center [780, 525] width 16 height 6
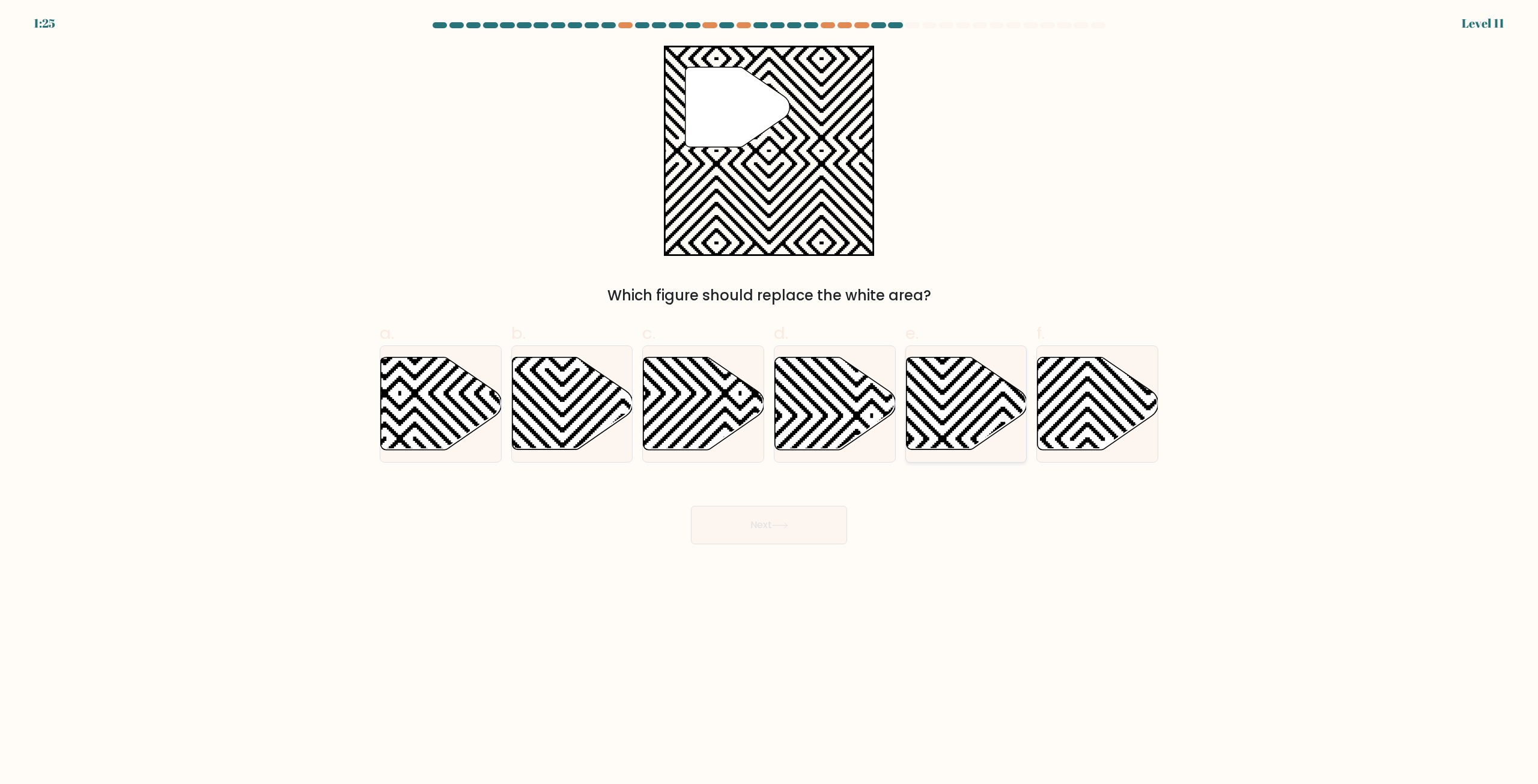
click at [967, 423] on icon at bounding box center [967, 404] width 121 height 93
click at [770, 400] on input "e." at bounding box center [769, 396] width 1 height 8
radio input "true"
click at [727, 519] on button "Next" at bounding box center [769, 525] width 157 height 39
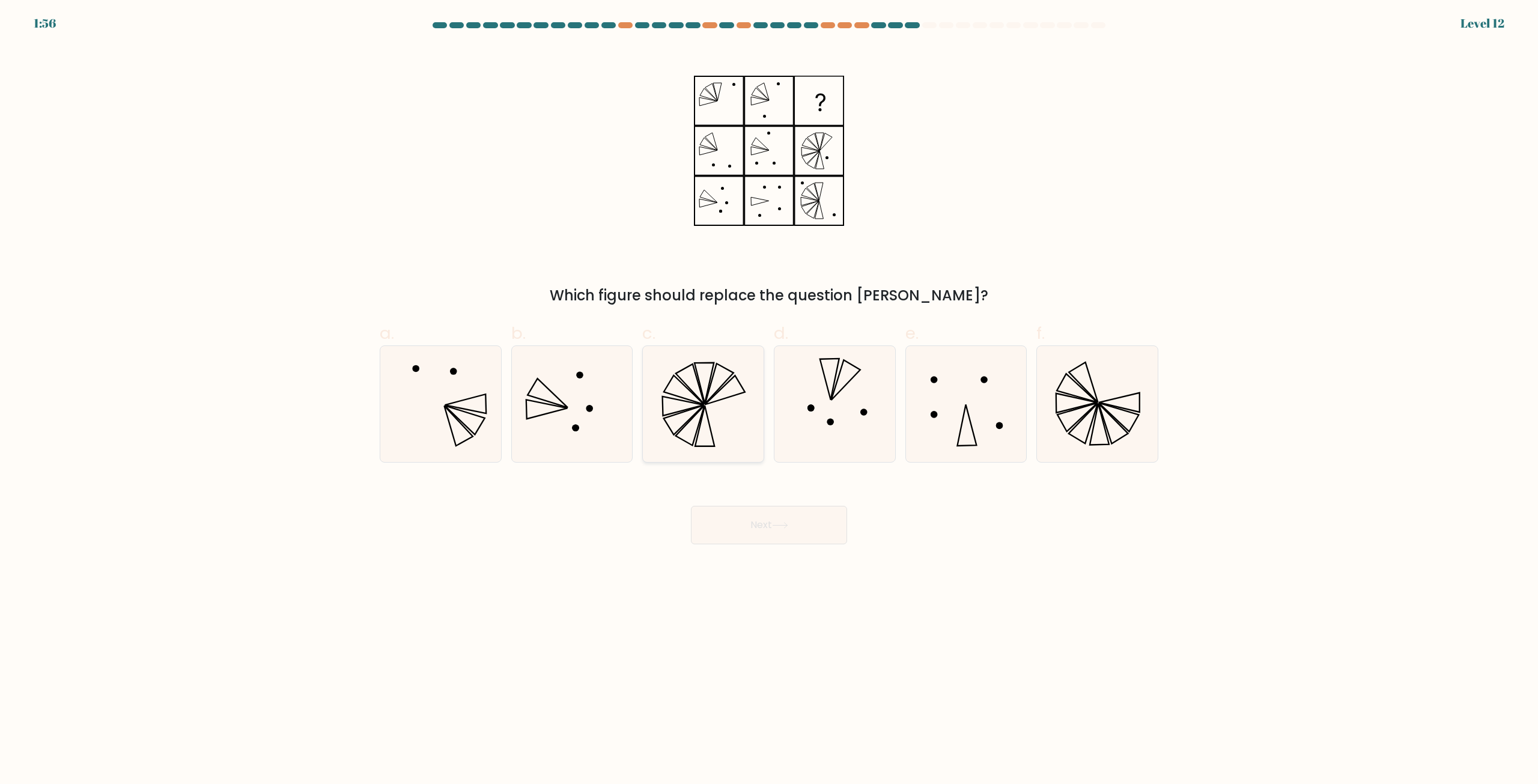
click at [703, 415] on icon at bounding box center [705, 425] width 19 height 41
click at [769, 400] on input "c." at bounding box center [769, 396] width 1 height 8
radio input "true"
click at [769, 533] on button "Next" at bounding box center [769, 525] width 157 height 39
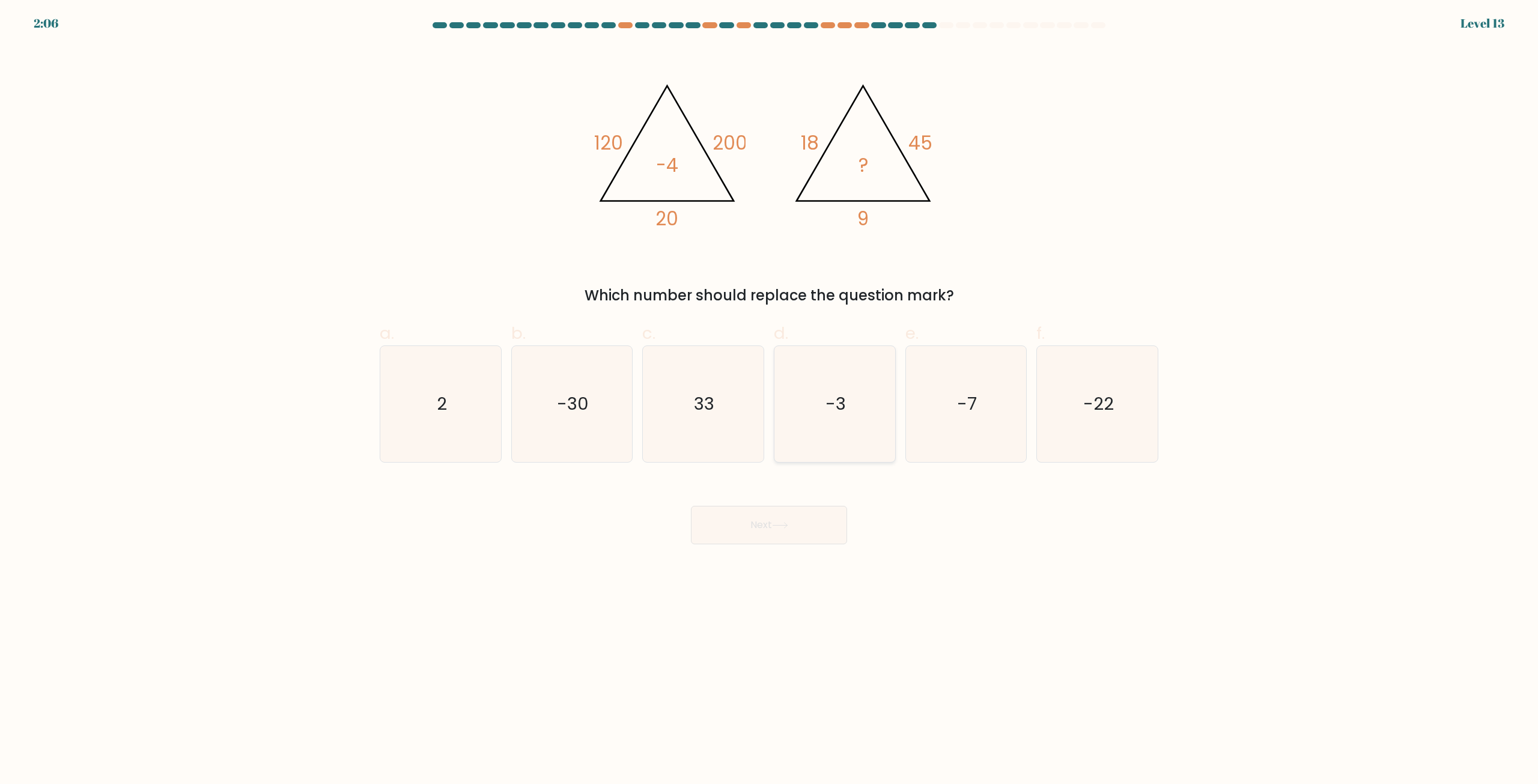
click at [847, 425] on icon "-3" at bounding box center [835, 404] width 116 height 116
click at [770, 400] on input "d. -3" at bounding box center [769, 396] width 1 height 8
radio input "true"
click at [757, 527] on button "Next" at bounding box center [769, 525] width 157 height 39
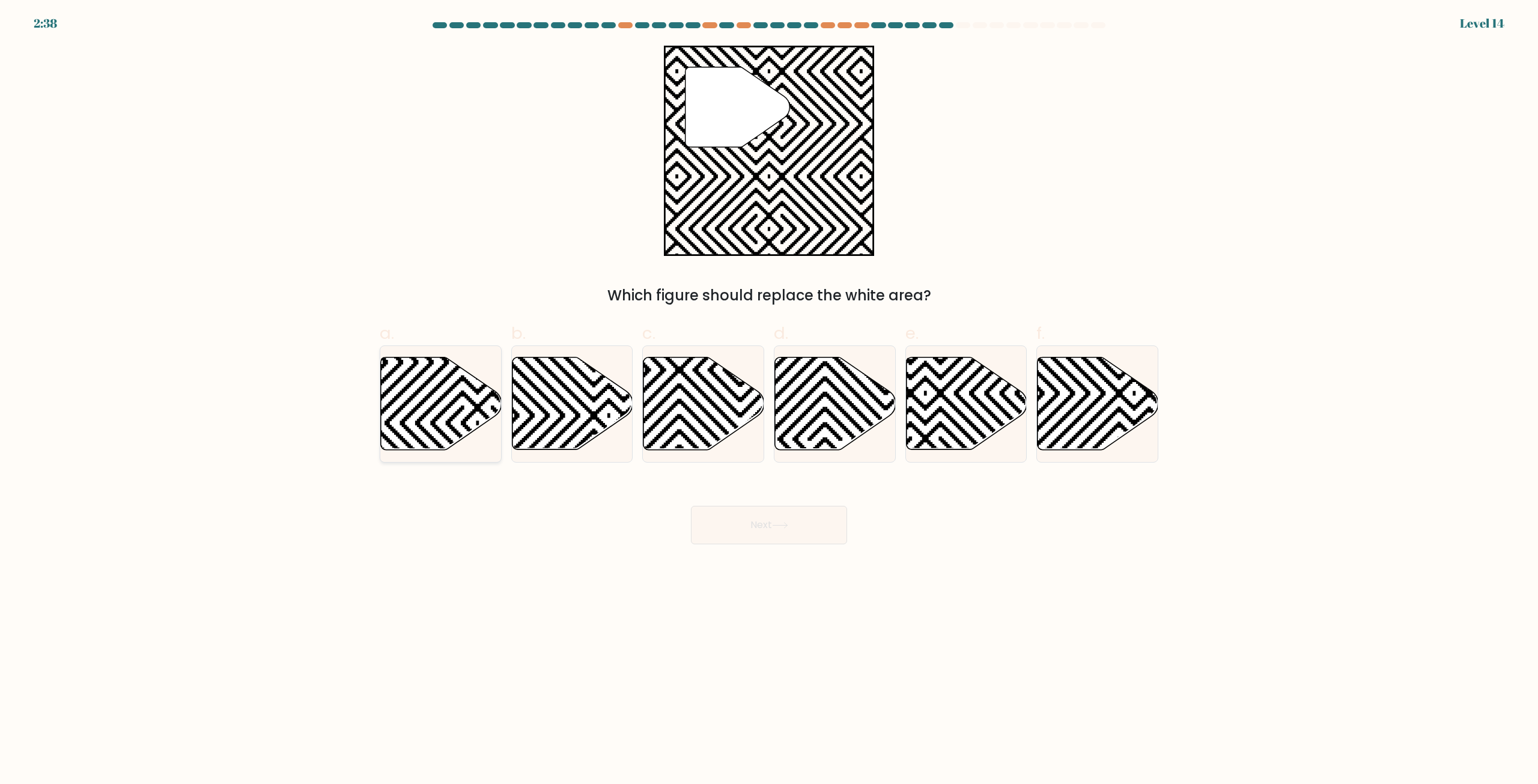
click at [423, 425] on icon at bounding box center [441, 404] width 121 height 93
click at [769, 400] on input "a." at bounding box center [769, 396] width 1 height 8
radio input "true"
click at [745, 519] on button "Next" at bounding box center [769, 525] width 157 height 39
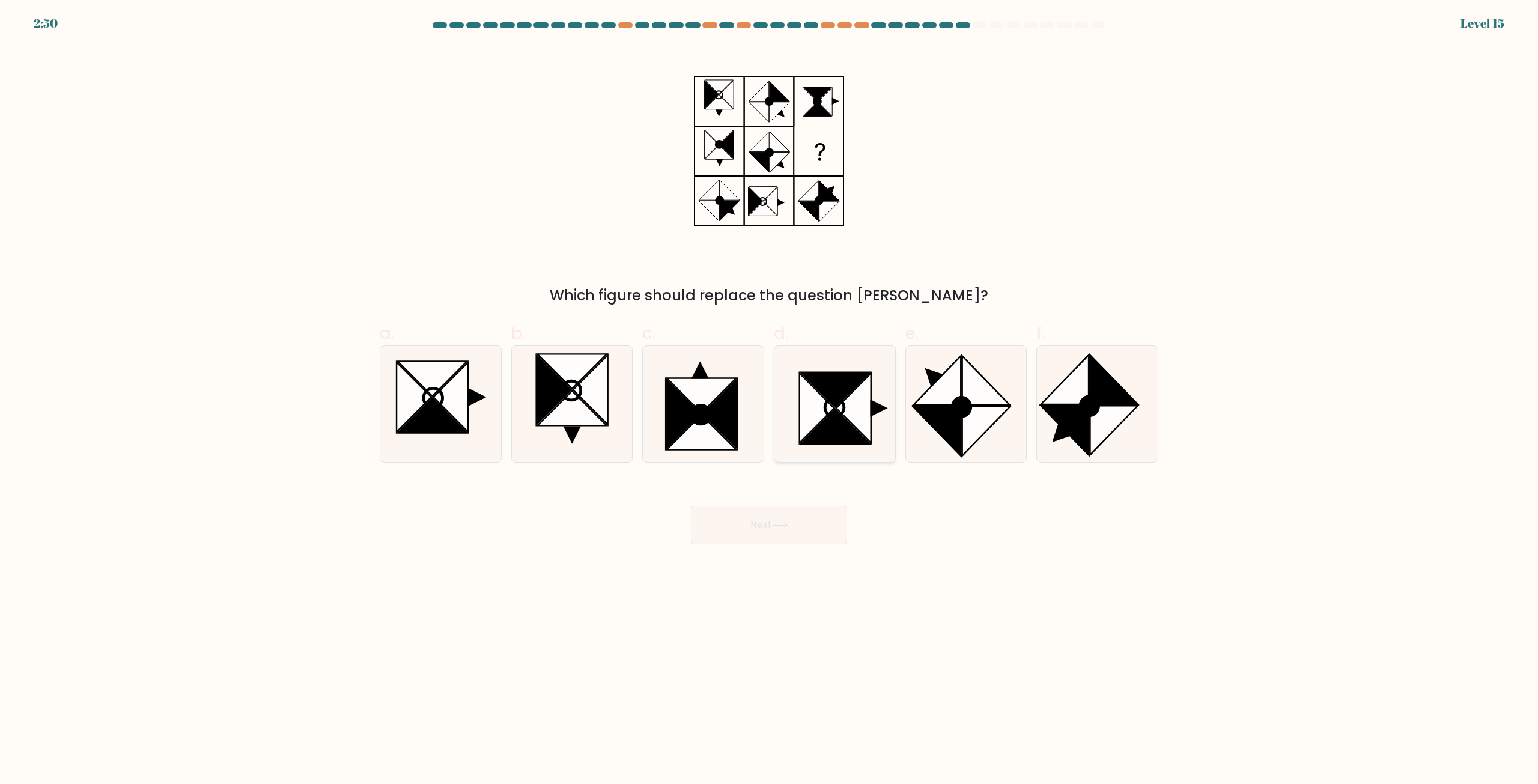
click at [819, 434] on icon at bounding box center [835, 426] width 70 height 35
click at [770, 400] on input "d." at bounding box center [769, 396] width 1 height 8
radio input "true"
click at [763, 528] on button "Next" at bounding box center [769, 525] width 157 height 39
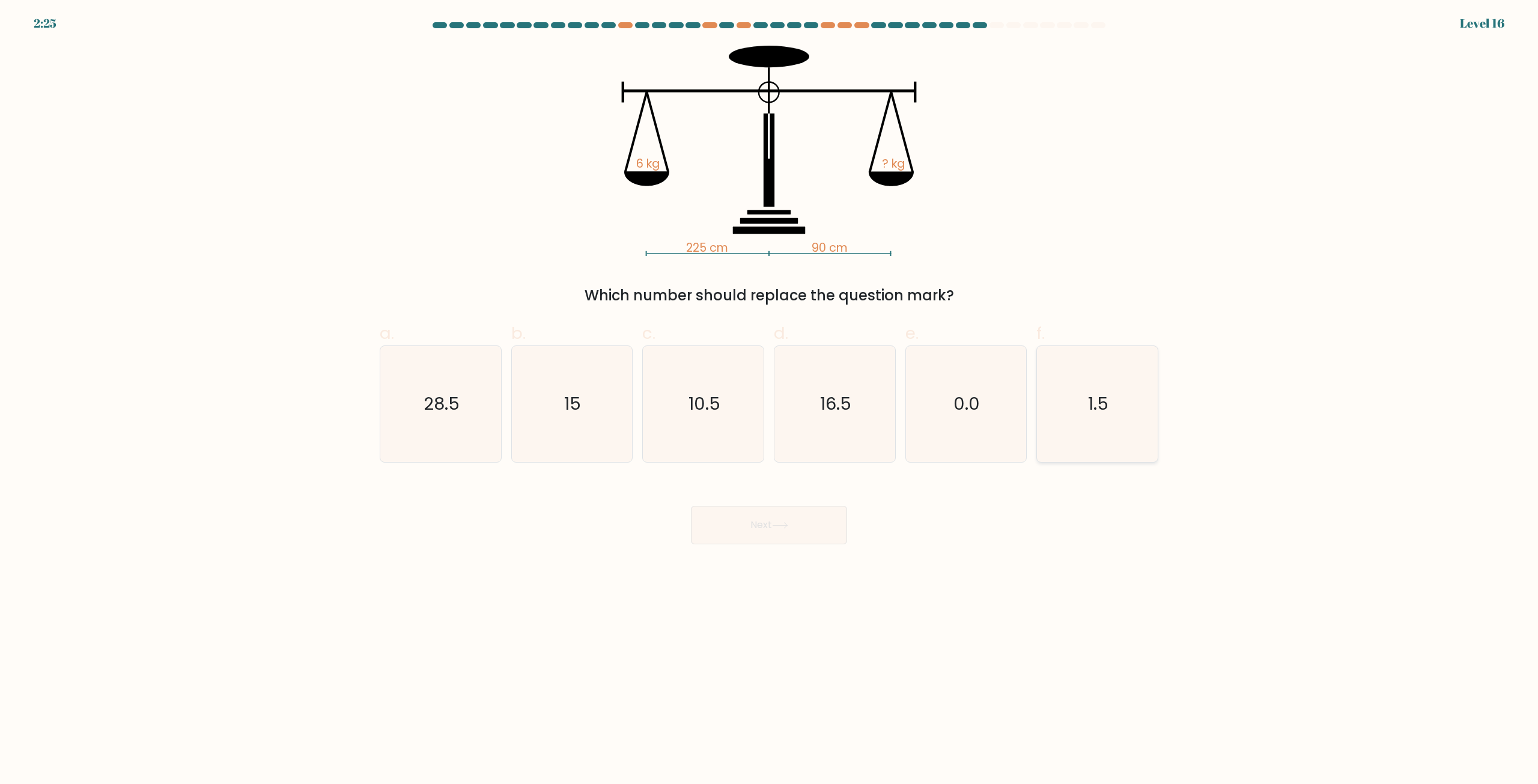
click at [1127, 410] on icon "1.5" at bounding box center [1097, 404] width 116 height 116
click at [770, 400] on input "f. 1.5" at bounding box center [769, 396] width 1 height 8
radio input "true"
click at [821, 534] on button "Next" at bounding box center [769, 525] width 157 height 39
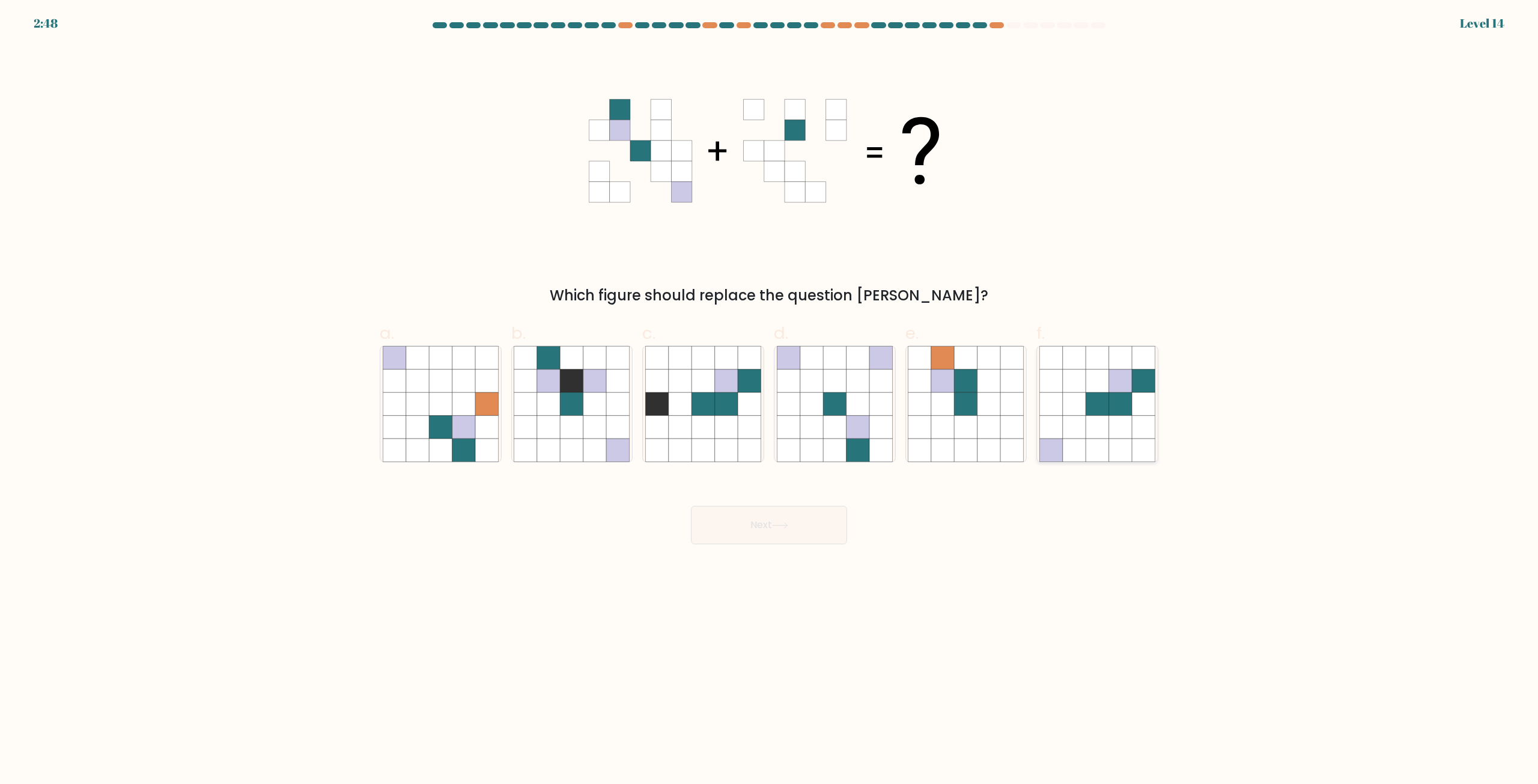
click at [1092, 419] on icon at bounding box center [1097, 427] width 23 height 23
click at [770, 400] on input "f." at bounding box center [769, 396] width 1 height 8
radio input "true"
click at [791, 521] on button "Next" at bounding box center [769, 525] width 157 height 39
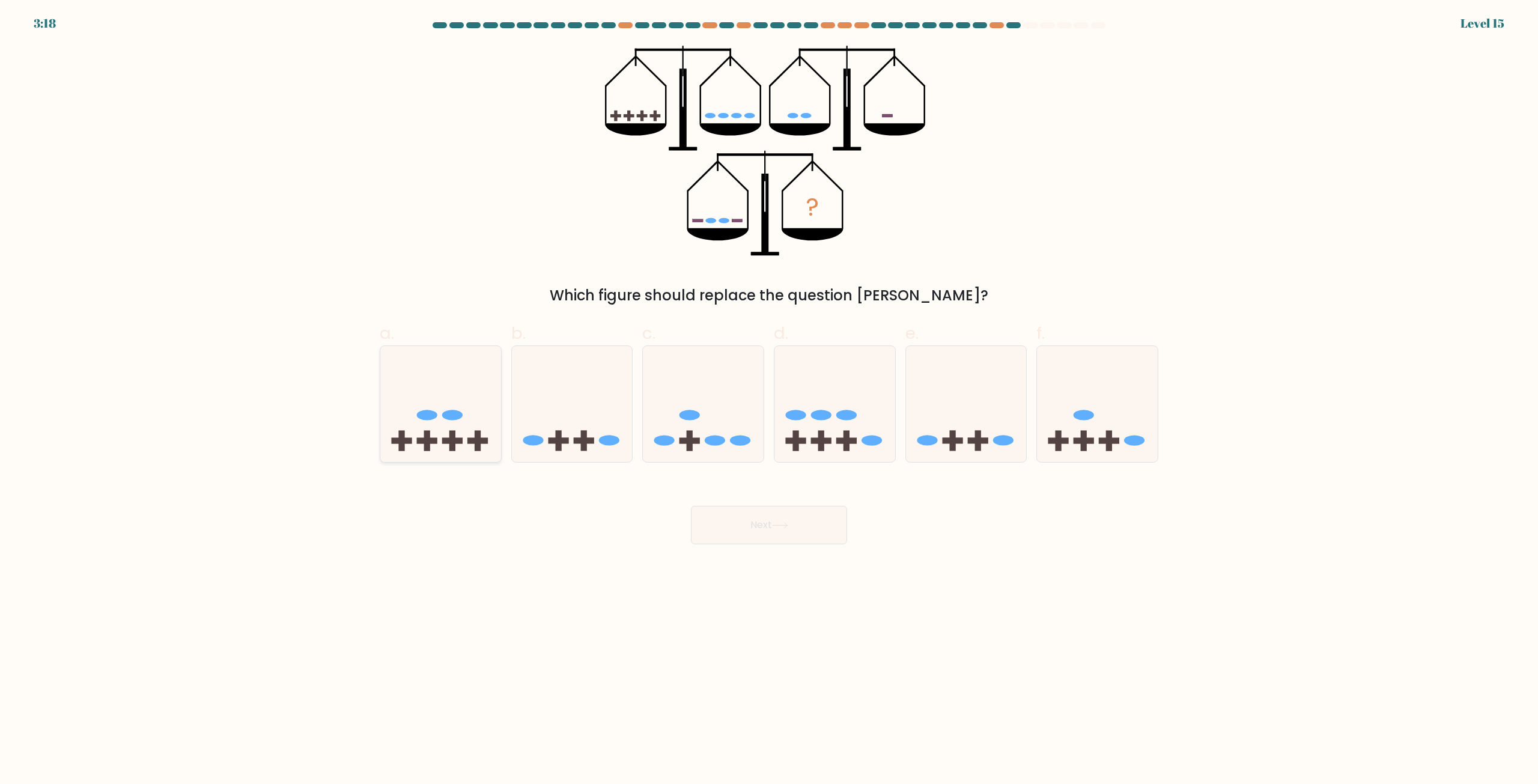
click at [454, 447] on rect at bounding box center [452, 440] width 6 height 21
click at [769, 400] on input "a." at bounding box center [769, 396] width 1 height 8
radio input "true"
click at [759, 522] on button "Next" at bounding box center [769, 525] width 157 height 39
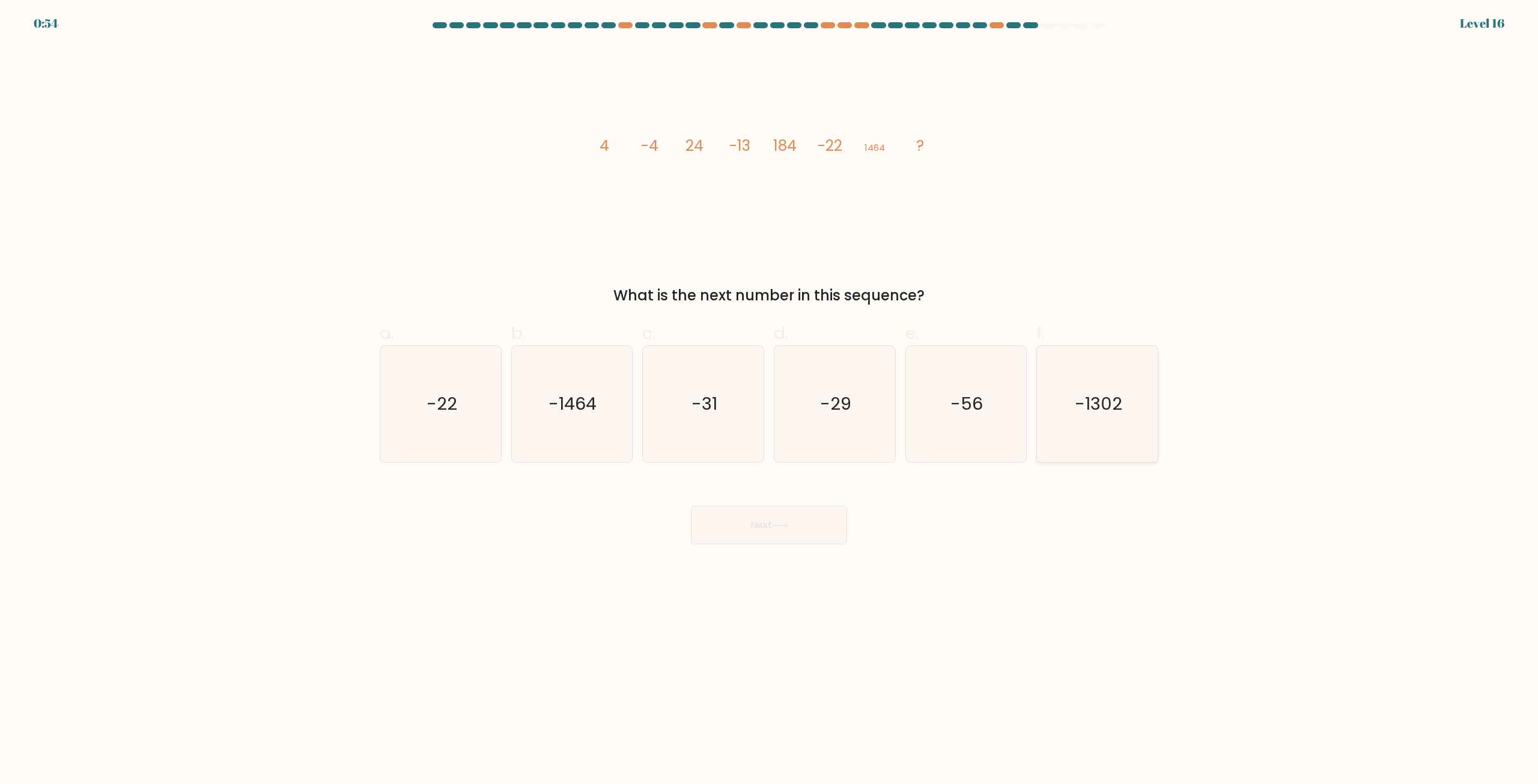
click at [1096, 433] on icon "-1302" at bounding box center [1097, 404] width 116 height 116
click at [1023, 557] on body "0:54 Level 16" at bounding box center [769, 392] width 1538 height 784
click at [564, 411] on text "-1464" at bounding box center [573, 404] width 48 height 24
click at [769, 400] on input "b. -1464" at bounding box center [769, 396] width 1 height 8
radio input "true"
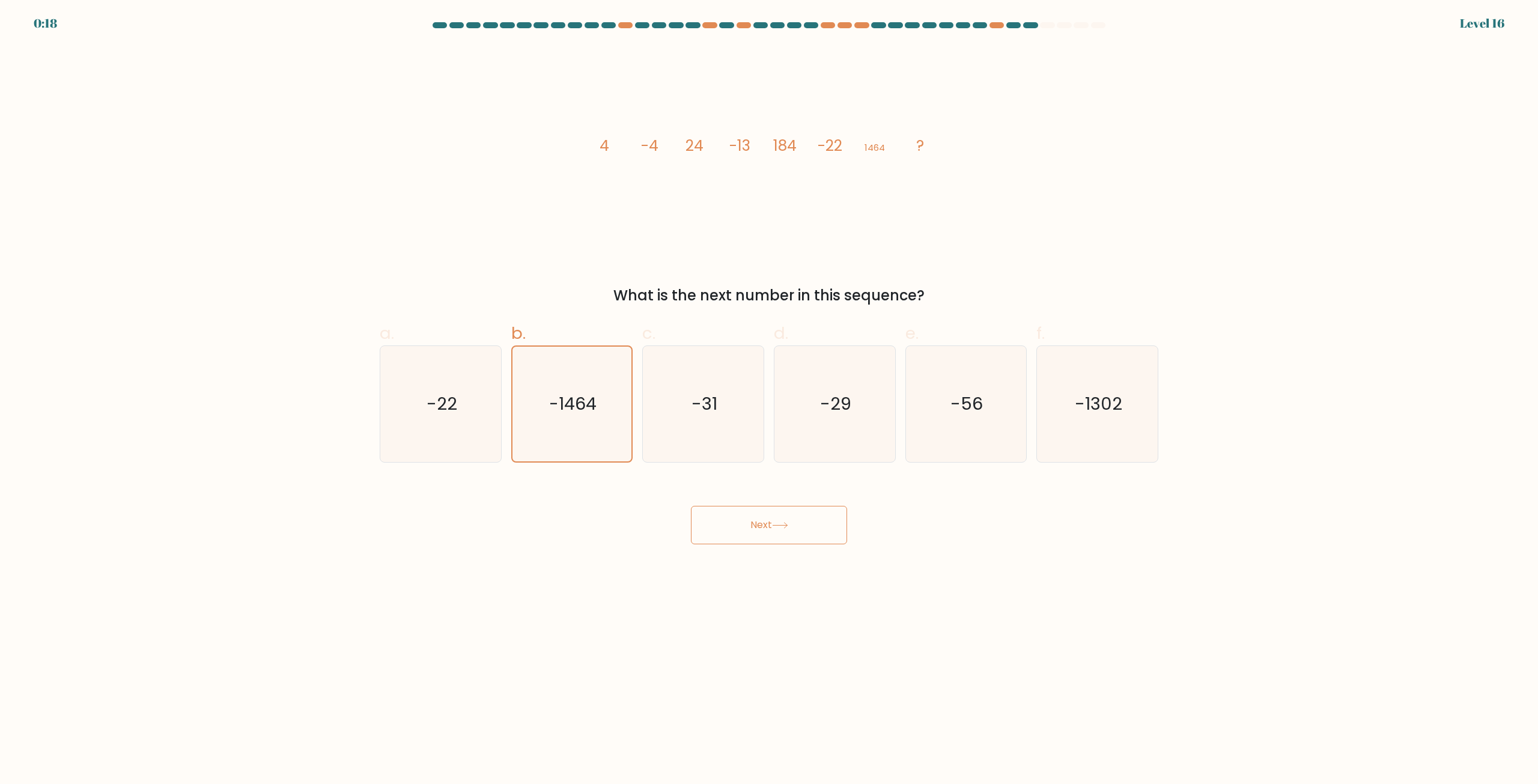
click at [811, 527] on button "Next" at bounding box center [769, 525] width 157 height 39
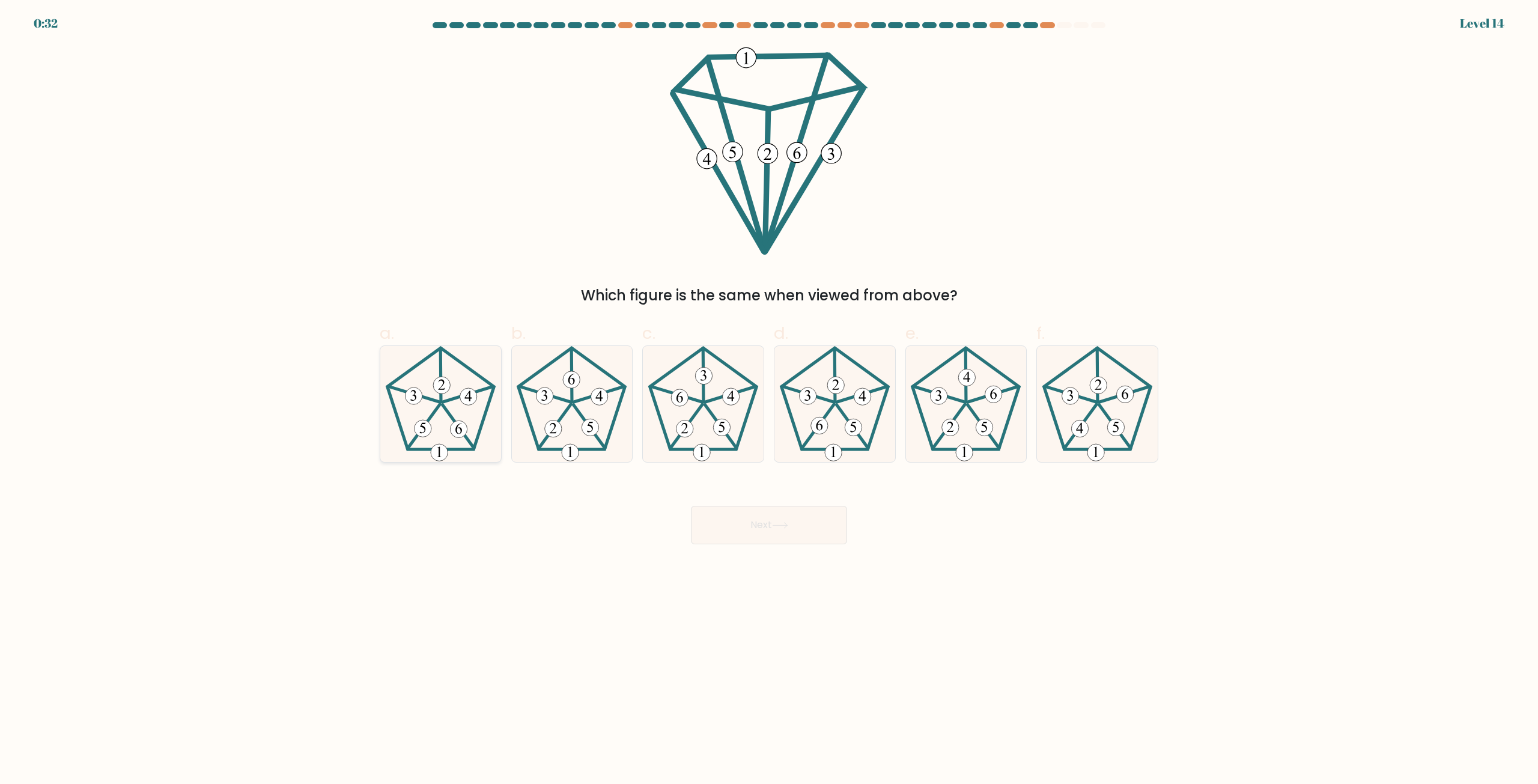
click at [427, 407] on icon at bounding box center [441, 404] width 116 height 116
click at [769, 400] on input "a." at bounding box center [769, 396] width 1 height 8
radio input "true"
click at [722, 523] on button "Next" at bounding box center [769, 525] width 157 height 39
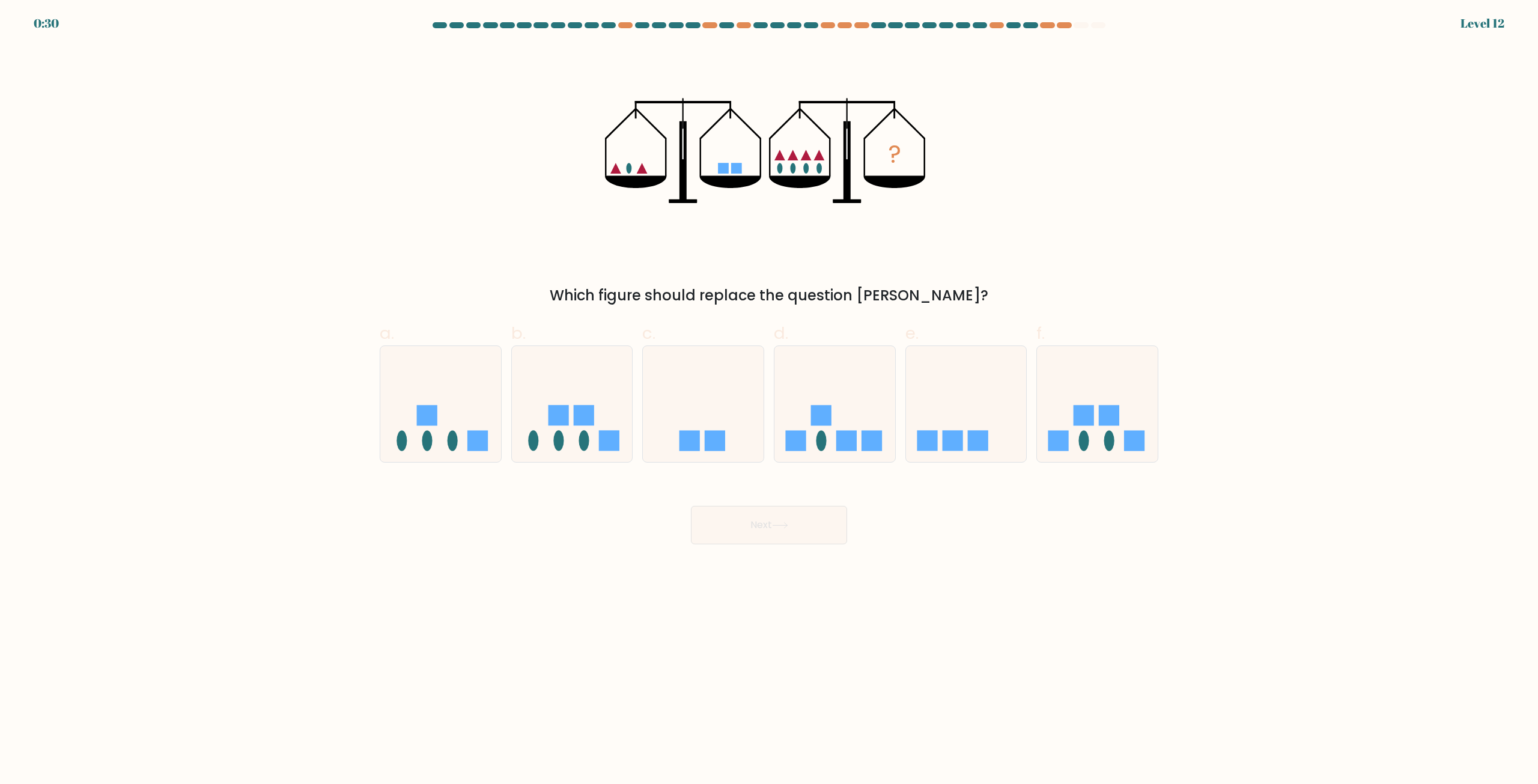
drag, startPoint x: 816, startPoint y: 422, endPoint x: 828, endPoint y: 487, distance: 66.1
click at [816, 421] on rect at bounding box center [821, 415] width 21 height 21
click at [770, 400] on input "d." at bounding box center [769, 396] width 1 height 8
radio input "true"
click at [1059, 448] on rect at bounding box center [1059, 440] width 21 height 21
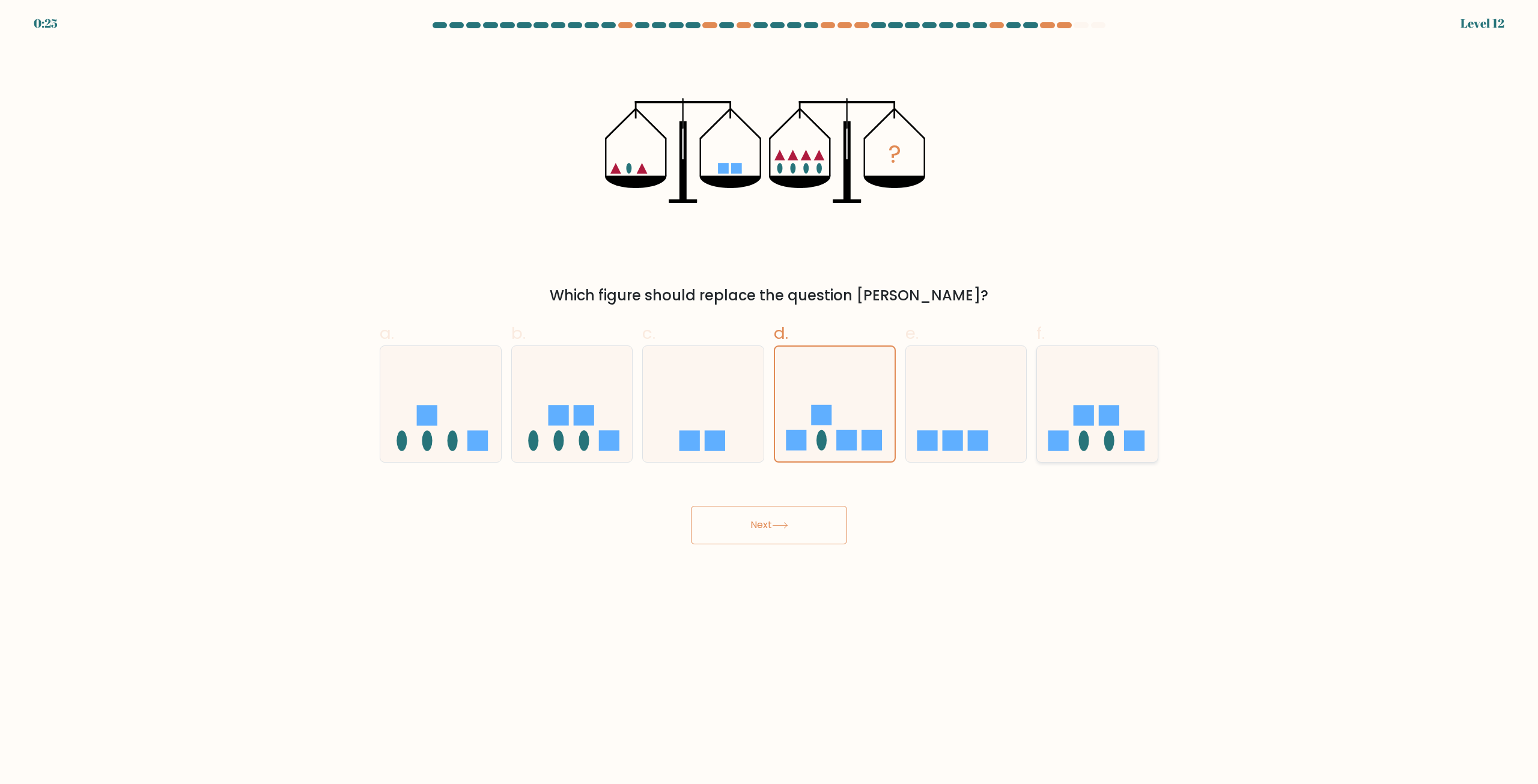
click at [770, 400] on input "f." at bounding box center [769, 396] width 1 height 8
radio input "true"
click at [779, 519] on button "Next" at bounding box center [769, 525] width 157 height 39
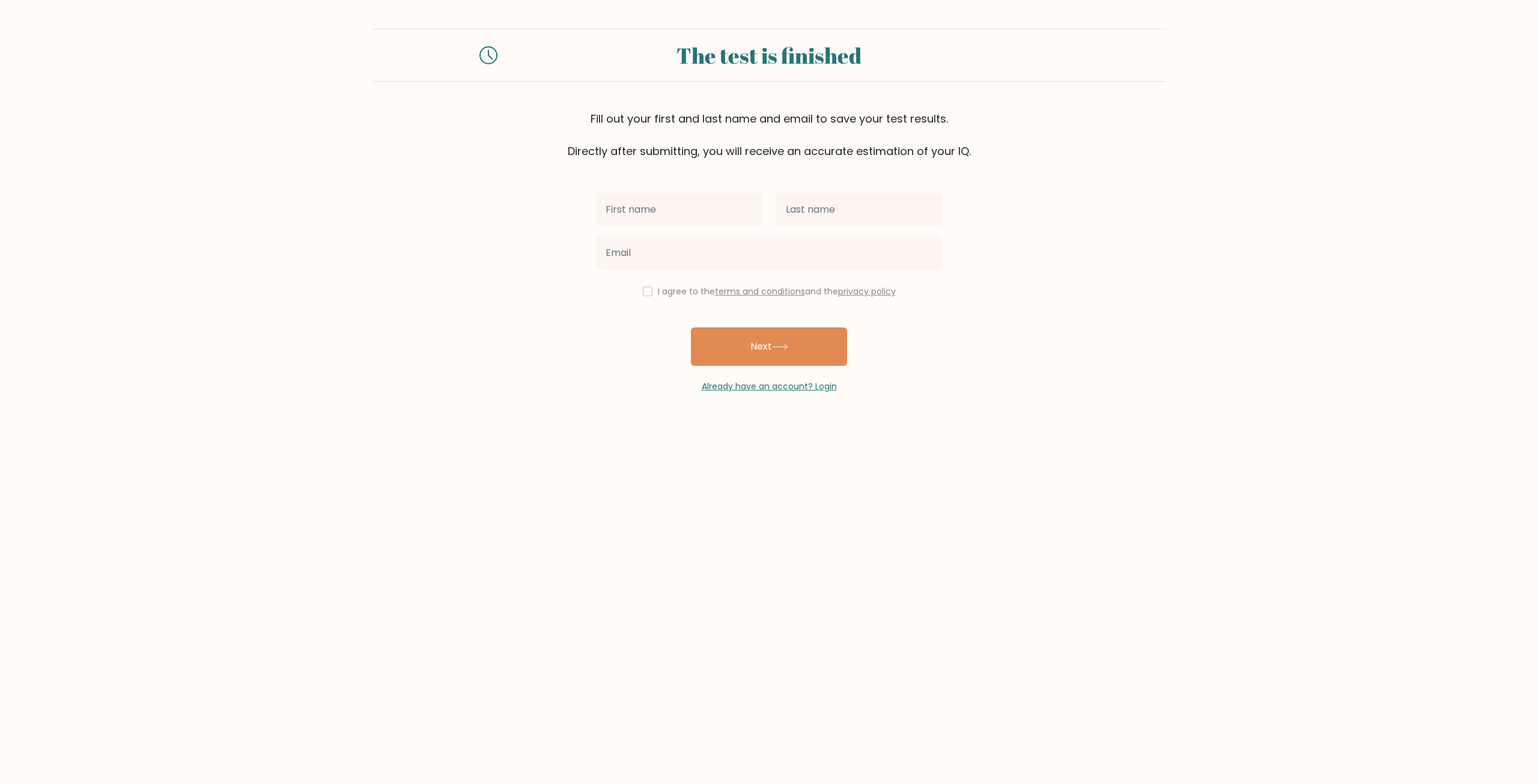
click at [667, 207] on input "text" at bounding box center [678, 209] width 166 height 33
type input "[PERSON_NAME]"
type input "[EMAIL_ADDRESS][DOMAIN_NAME]"
click at [643, 291] on input "checkbox" at bounding box center [647, 291] width 10 height 10
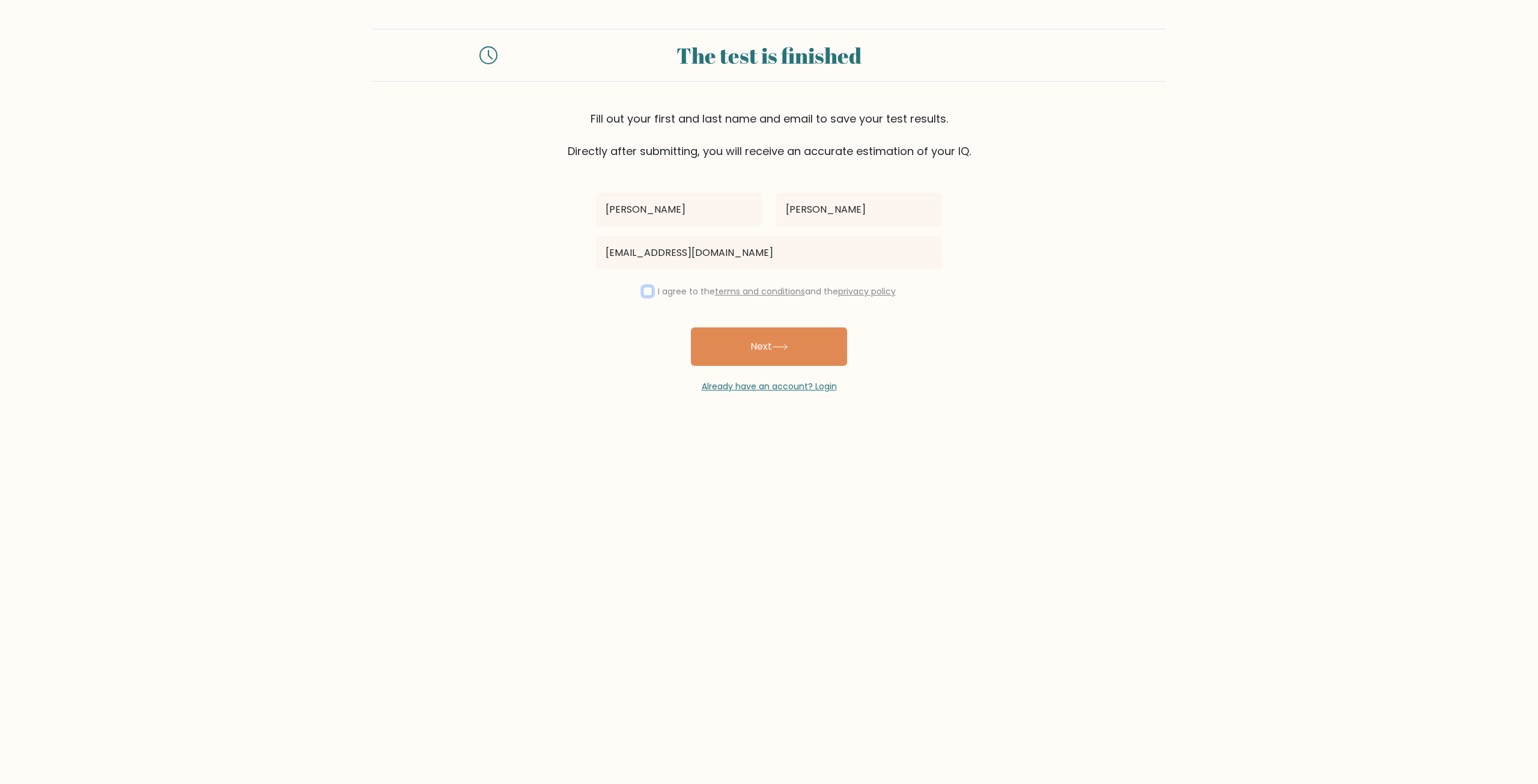
checkbox input "true"
click at [783, 353] on button "Next" at bounding box center [769, 346] width 157 height 39
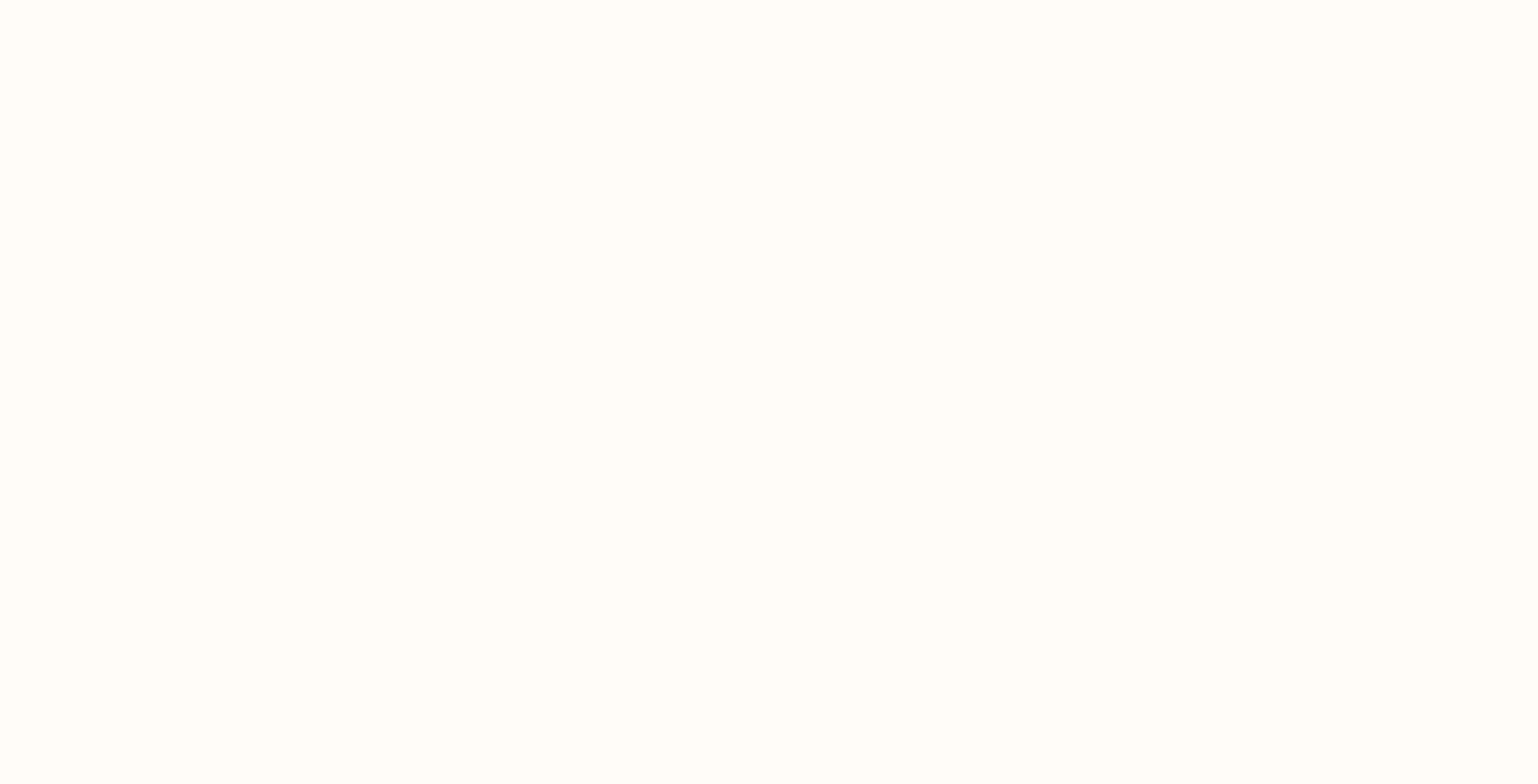
select select "US"
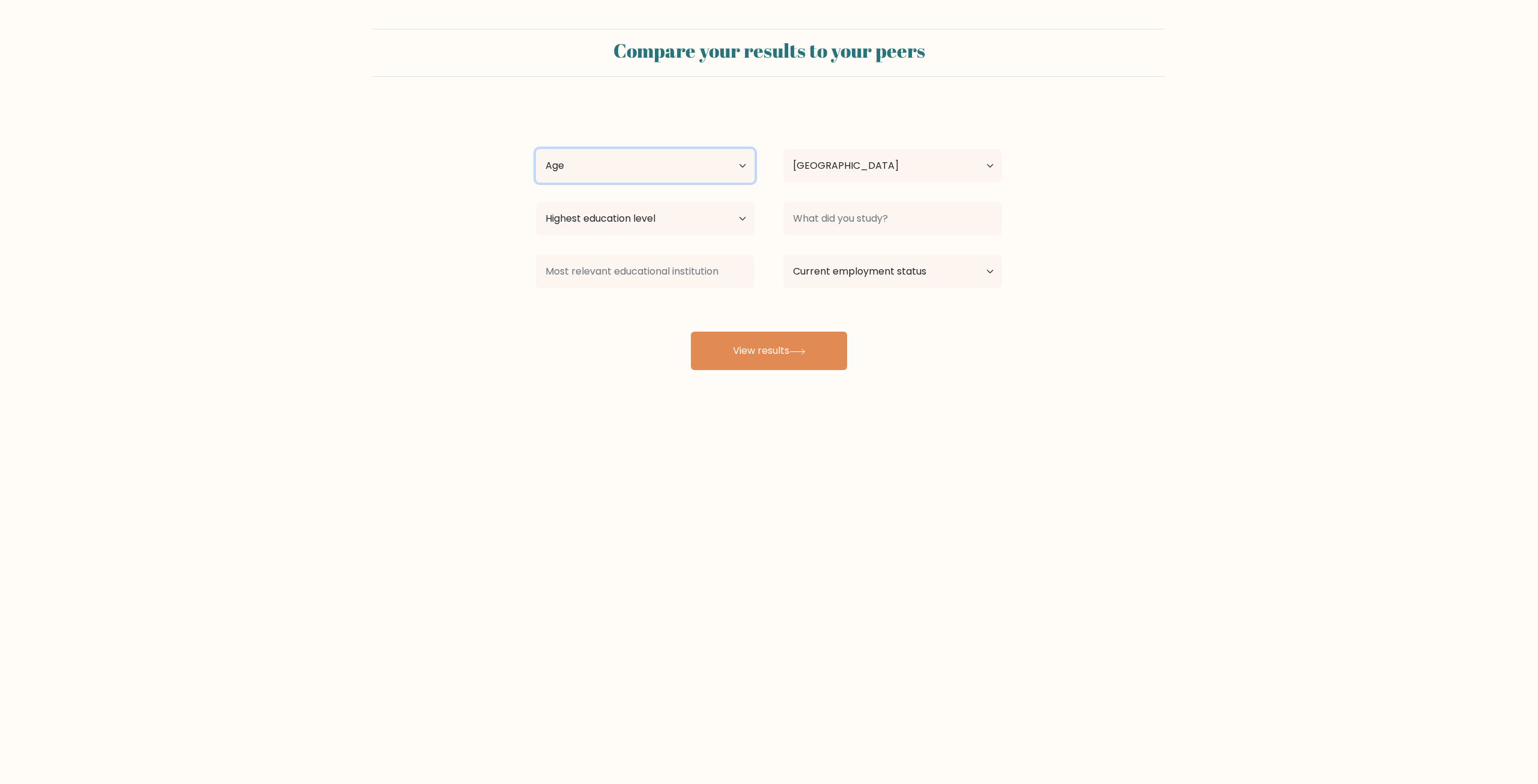
click at [723, 157] on select "Age Under [DEMOGRAPHIC_DATA] [DEMOGRAPHIC_DATA] [DEMOGRAPHIC_DATA] [DEMOGRAPHIC…" at bounding box center [645, 165] width 219 height 33
select select "25_34"
click at [536, 149] on select "Age Under [DEMOGRAPHIC_DATA] [DEMOGRAPHIC_DATA] [DEMOGRAPHIC_DATA] [DEMOGRAPHIC…" at bounding box center [645, 165] width 219 height 33
click at [923, 162] on select "Country [GEOGRAPHIC_DATA] [GEOGRAPHIC_DATA] [GEOGRAPHIC_DATA] [US_STATE] [GEOGR…" at bounding box center [893, 165] width 219 height 33
drag, startPoint x: 515, startPoint y: 357, endPoint x: 625, endPoint y: 311, distance: 119.2
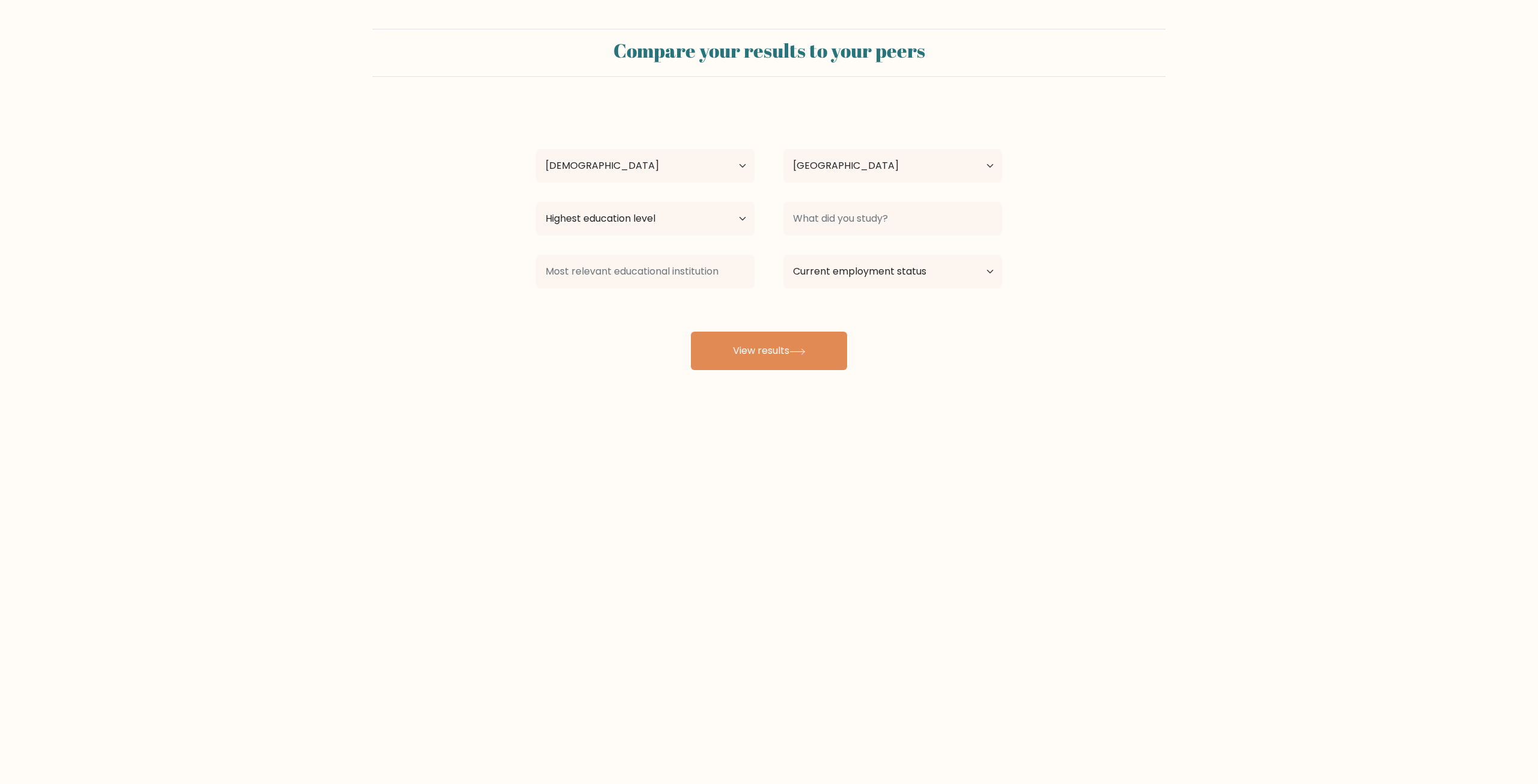
click at [526, 352] on form "Compare your results to your peers [PERSON_NAME] Age Under [DEMOGRAPHIC_DATA] […" at bounding box center [769, 200] width 1538 height 341
click at [875, 225] on input at bounding box center [893, 218] width 219 height 33
drag, startPoint x: 708, startPoint y: 210, endPoint x: 701, endPoint y: 228, distance: 19.3
click at [708, 210] on select "Highest education level No schooling Primary Lower Secondary Upper Secondary Oc…" at bounding box center [645, 218] width 219 height 33
select select "upper_secondary"
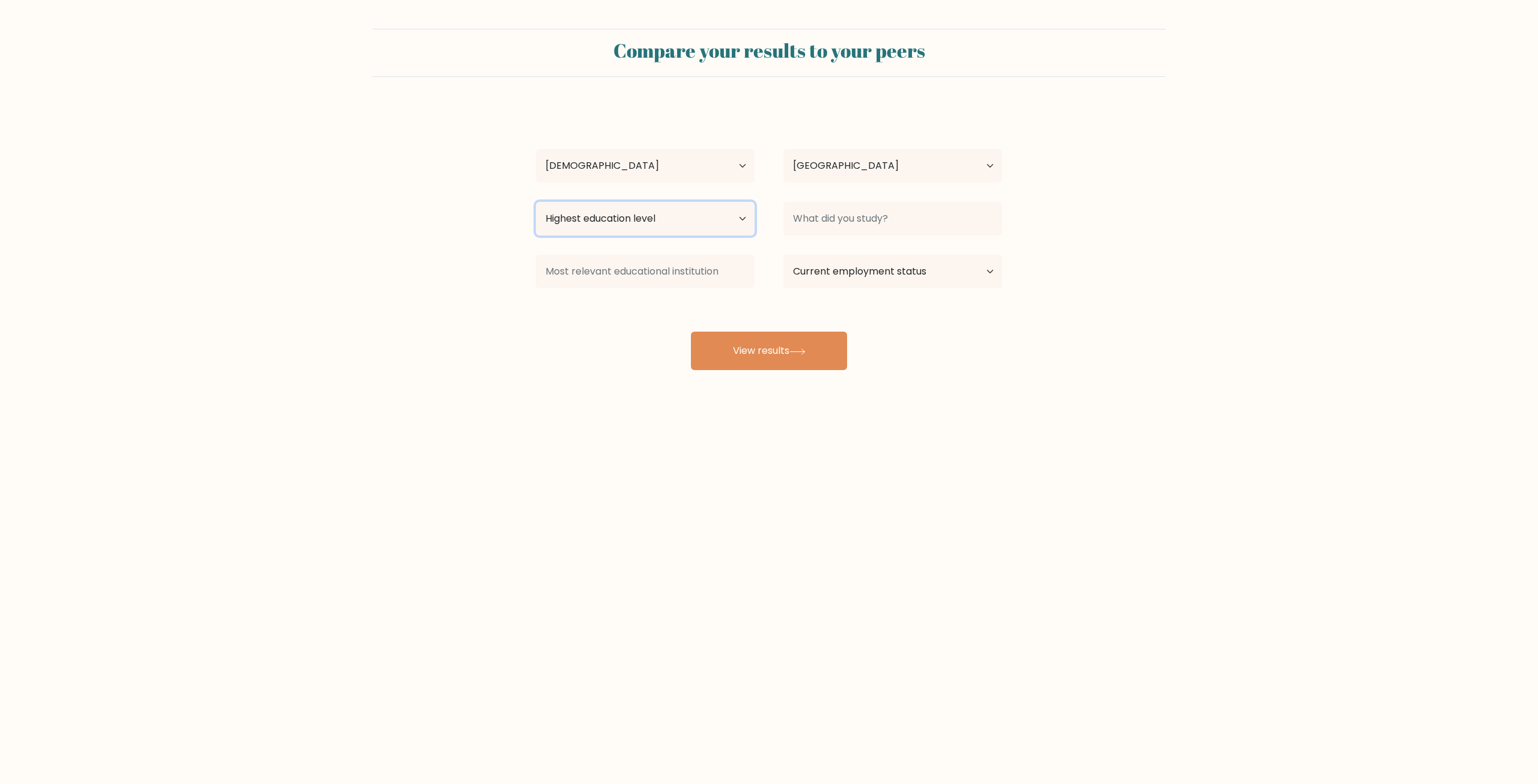
click at [536, 201] on select "Highest education level No schooling Primary Lower Secondary Upper Secondary Oc…" at bounding box center [645, 218] width 219 height 33
click at [772, 346] on button "View results" at bounding box center [769, 351] width 157 height 39
click at [854, 221] on input at bounding box center [893, 218] width 219 height 33
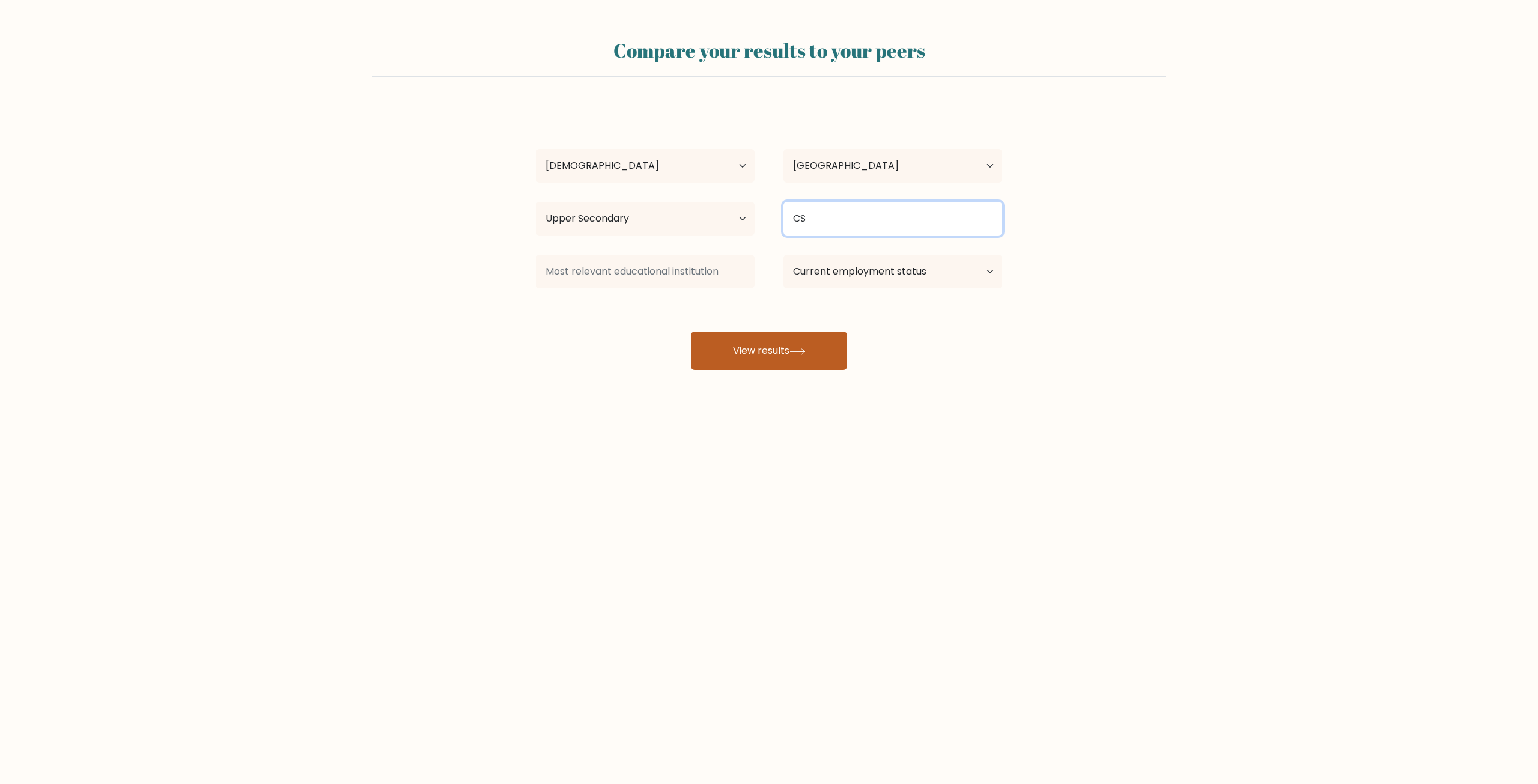
type input "CS"
click at [774, 331] on button "View results" at bounding box center [769, 351] width 157 height 39
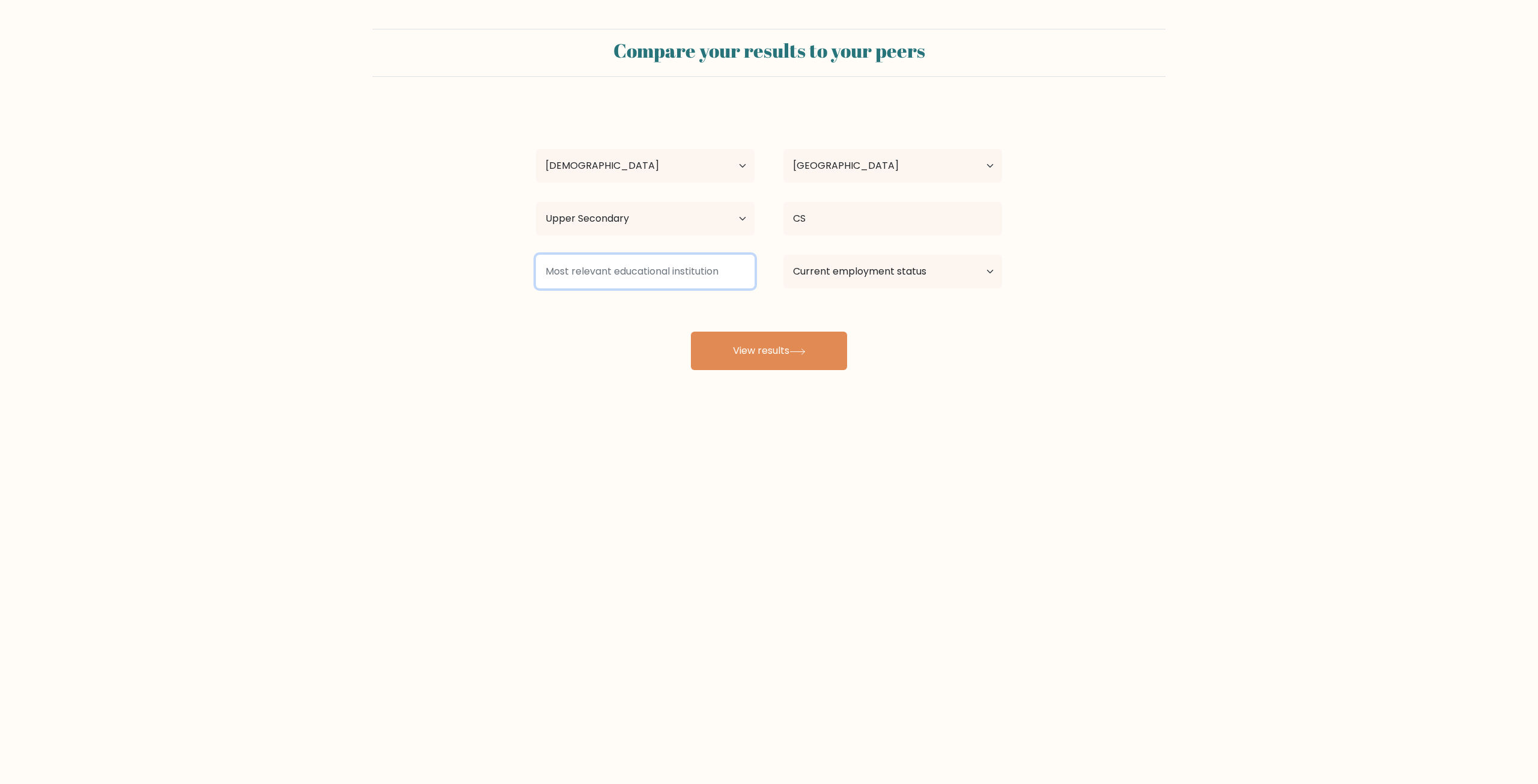
click at [618, 268] on input at bounding box center [645, 272] width 219 height 33
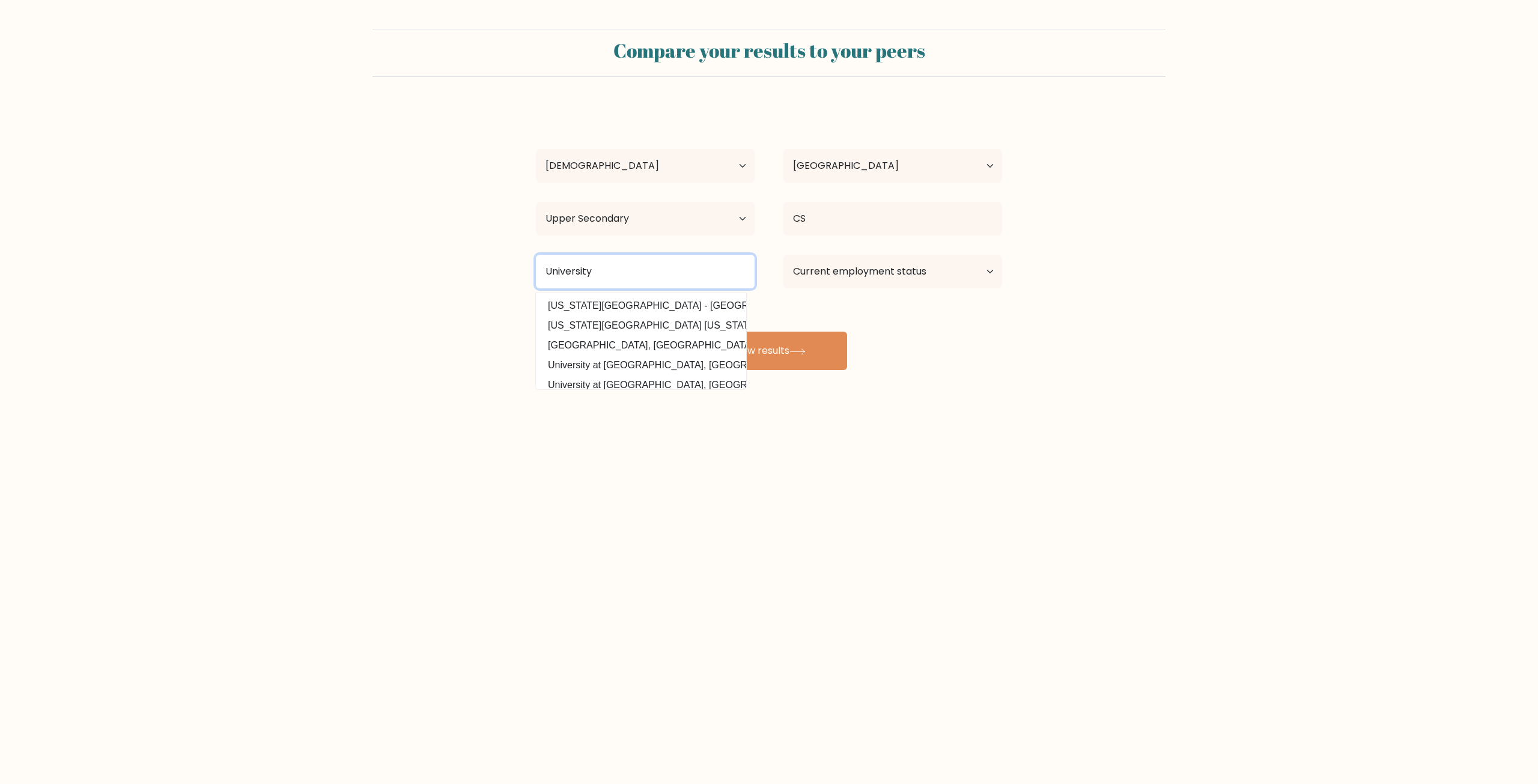
type input "University"
click at [824, 312] on div "[PERSON_NAME] Age Under [DEMOGRAPHIC_DATA] [DEMOGRAPHIC_DATA] [DEMOGRAPHIC_DATA…" at bounding box center [769, 238] width 480 height 265
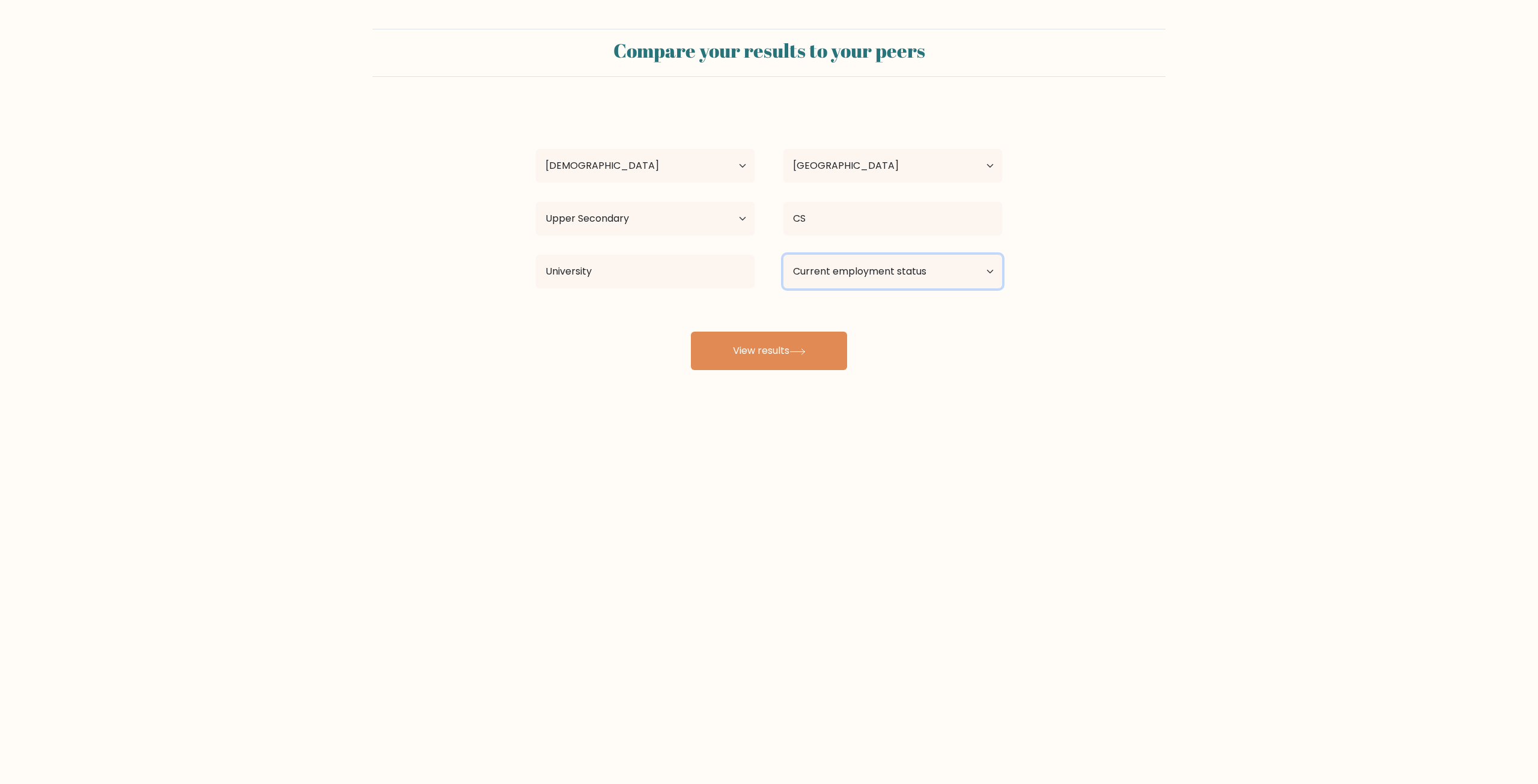
click at [878, 266] on select "Current employment status Employed Student Retired Other / prefer not to answer" at bounding box center [893, 272] width 219 height 33
select select "student"
click at [784, 255] on select "Current employment status Employed Student Retired Other / prefer not to answer" at bounding box center [893, 272] width 219 height 33
click at [699, 215] on select "Highest education level No schooling Primary Lower Secondary Upper Secondary Oc…" at bounding box center [645, 218] width 219 height 33
select select "primary"
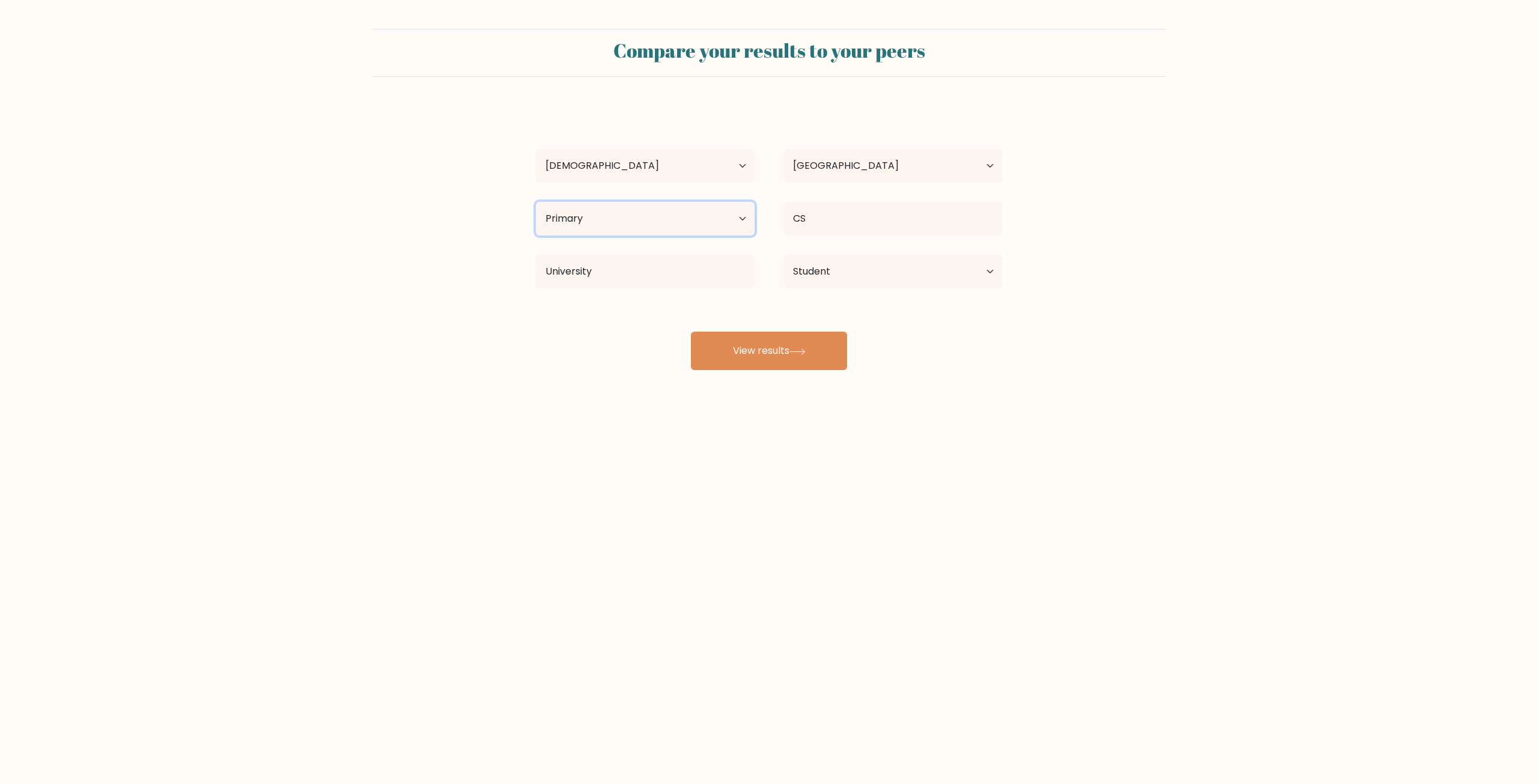
click at [536, 201] on select "Highest education level No schooling Primary Lower Secondary Upper Secondary Oc…" at bounding box center [645, 218] width 219 height 33
click at [726, 336] on button "View results" at bounding box center [769, 351] width 157 height 39
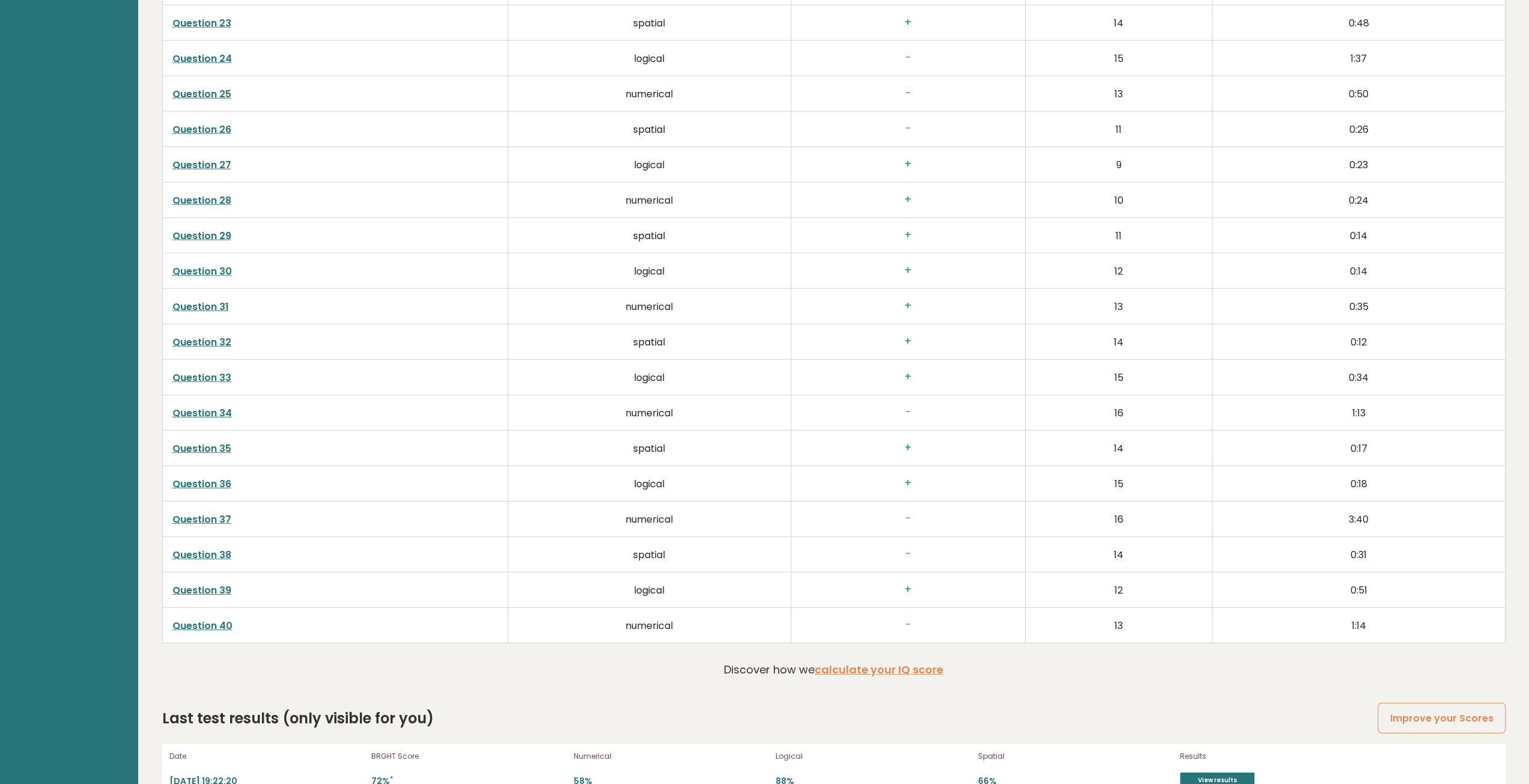
scroll to position [3059, 0]
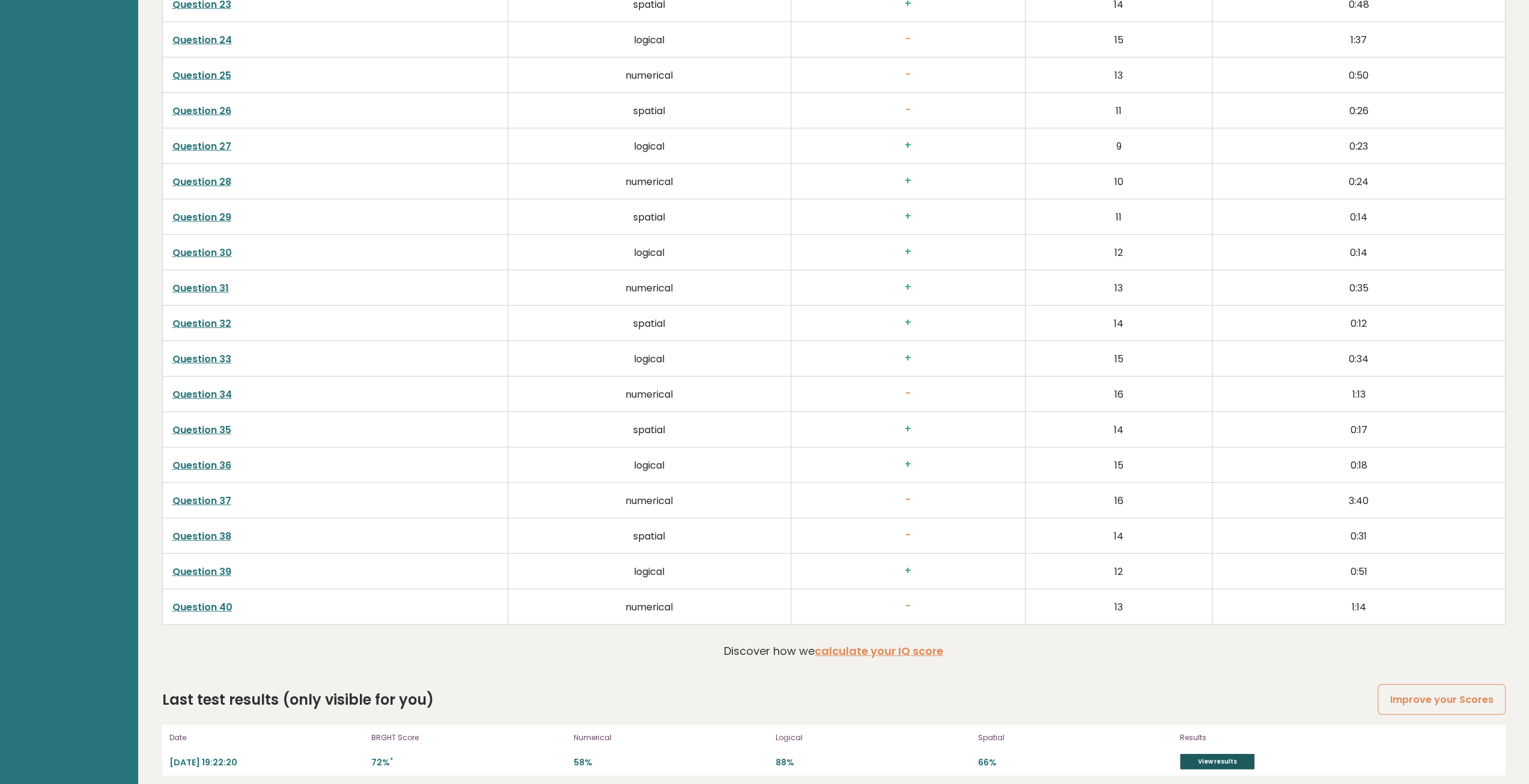
click at [1197, 755] on link "View results" at bounding box center [1217, 761] width 75 height 15
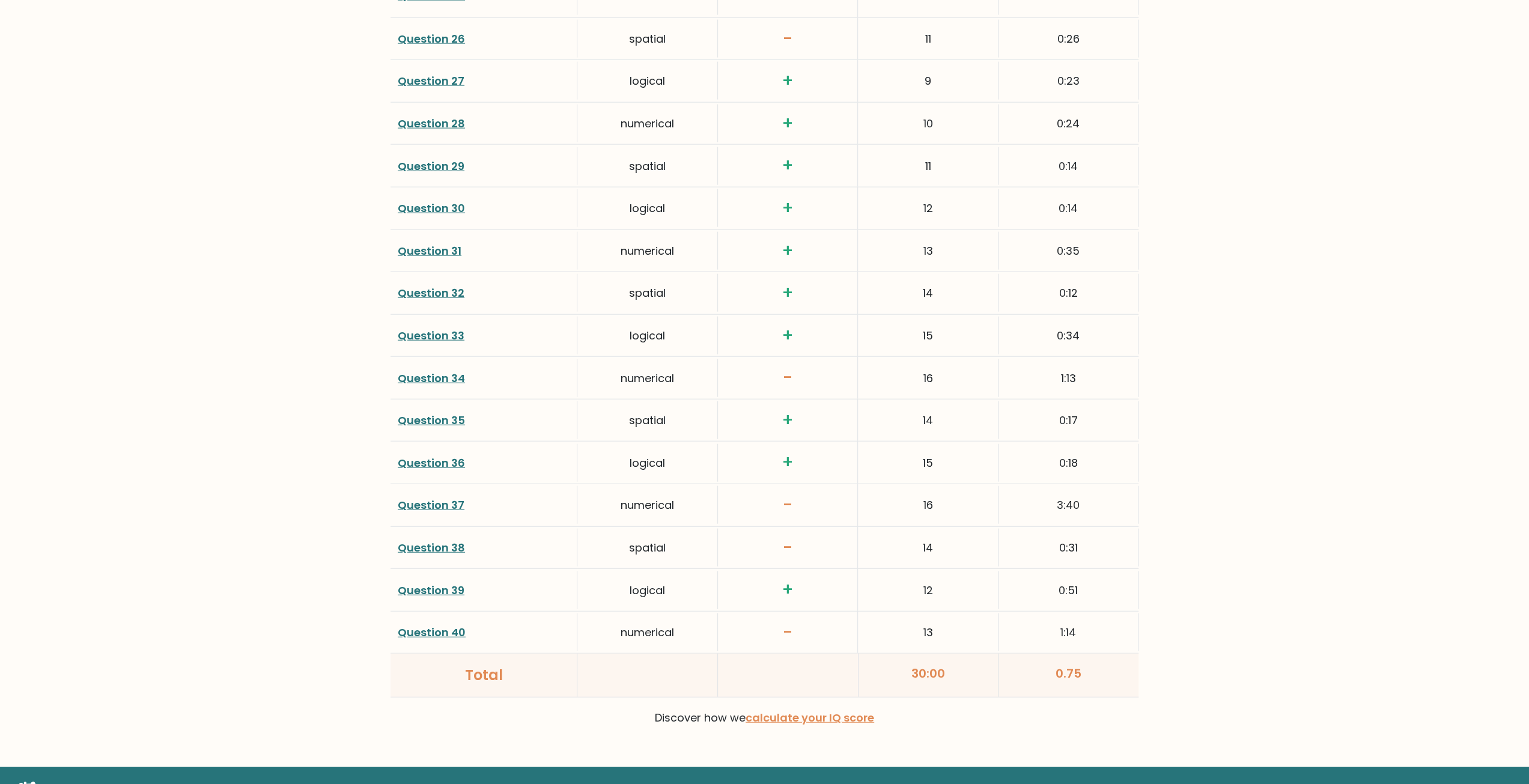
scroll to position [2830, 0]
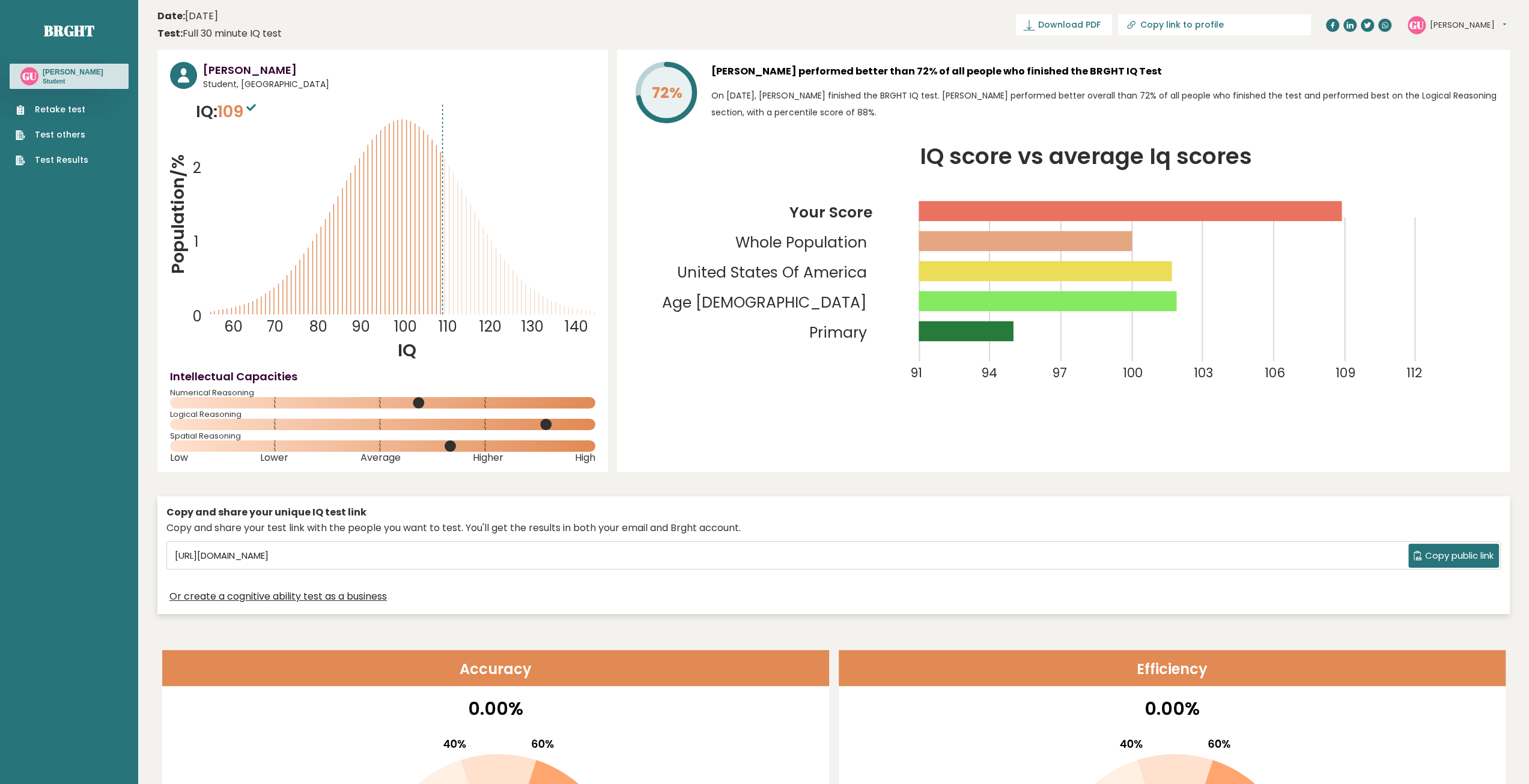
click at [56, 156] on link "Test Results" at bounding box center [52, 160] width 73 height 13
